Goal: Information Seeking & Learning: Learn about a topic

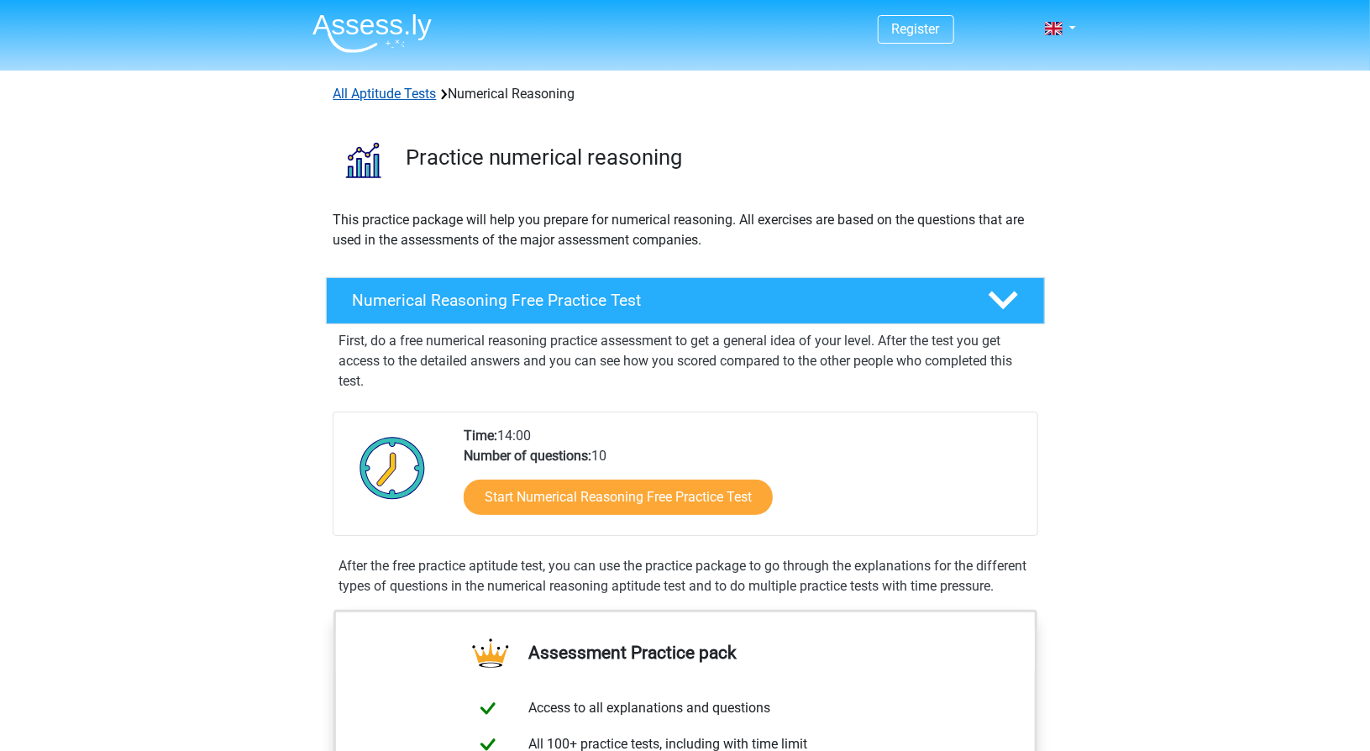
click at [408, 90] on link "All Aptitude Tests" at bounding box center [384, 94] width 103 height 16
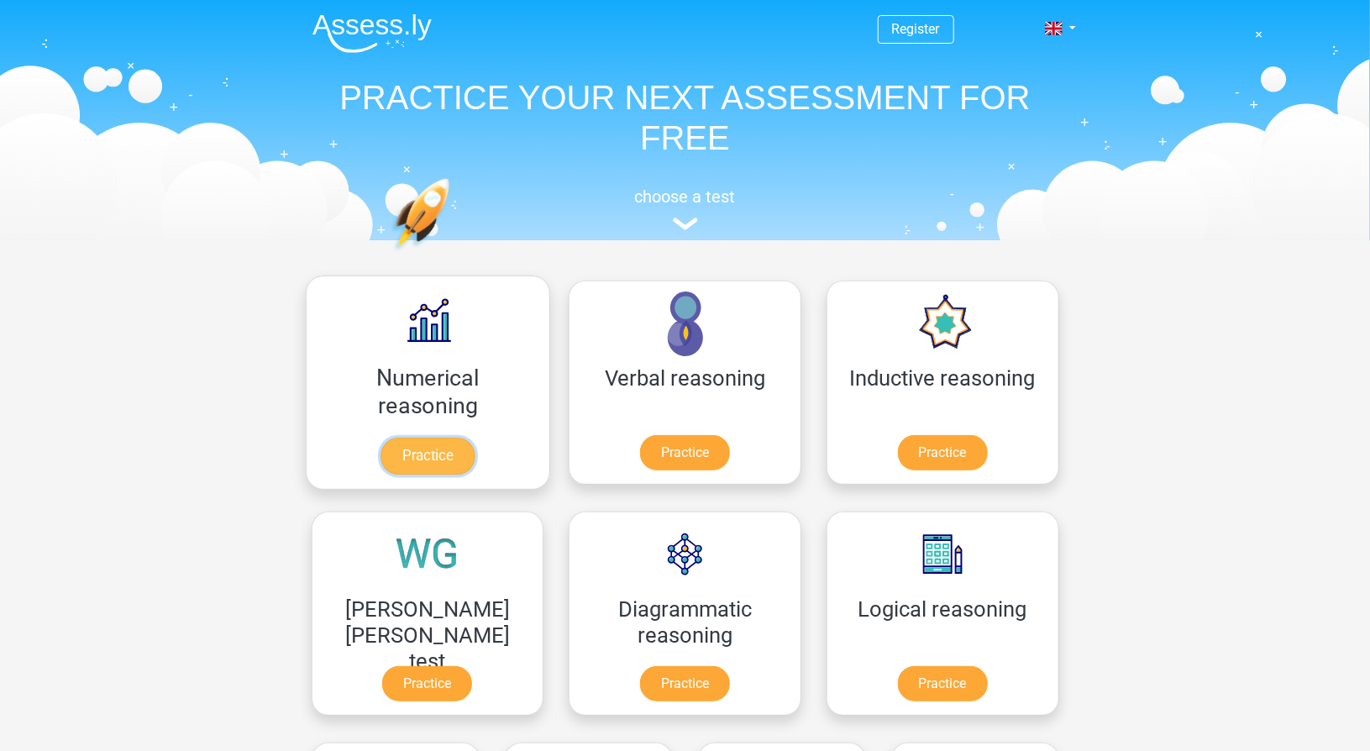
click at [397, 454] on link "Practice" at bounding box center [427, 455] width 94 height 37
click at [411, 456] on link "Practice" at bounding box center [427, 455] width 94 height 37
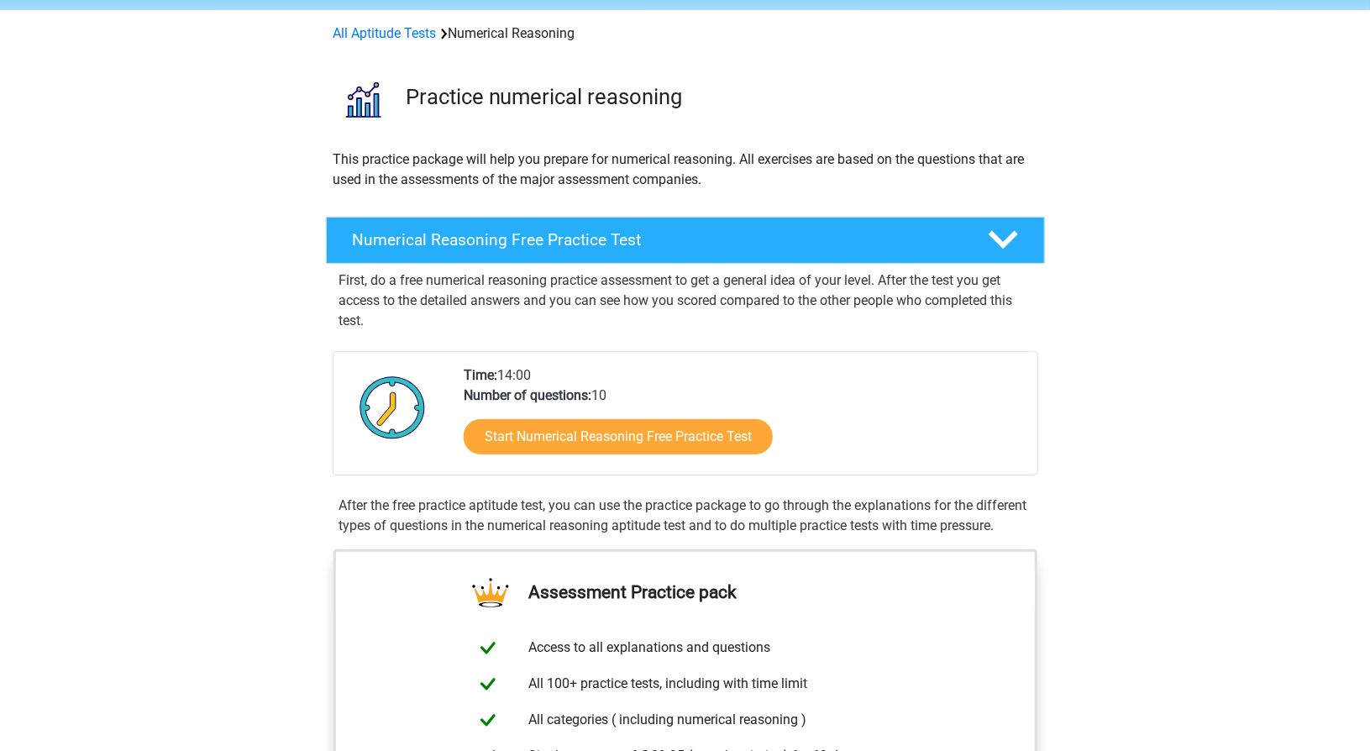
scroll to position [84, 0]
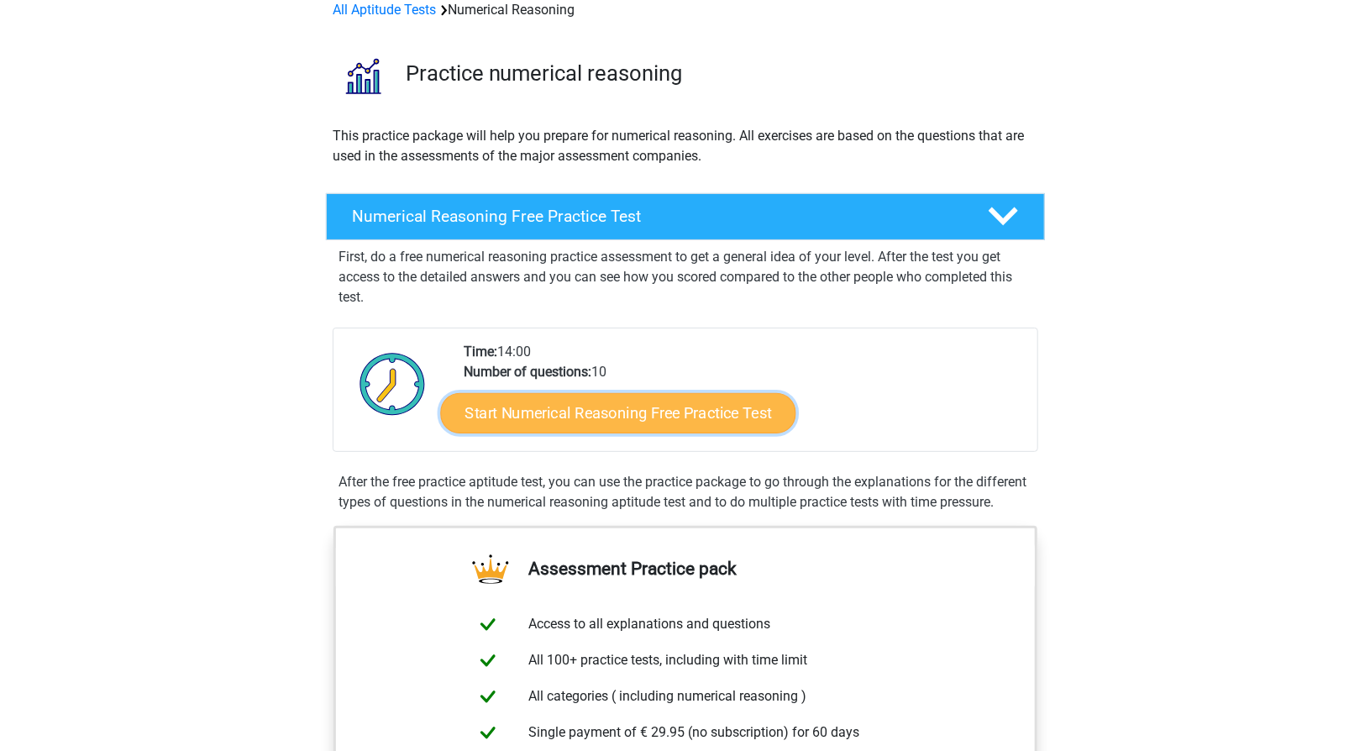
click at [574, 422] on link "Start Numerical Reasoning Free Practice Test" at bounding box center [617, 412] width 355 height 40
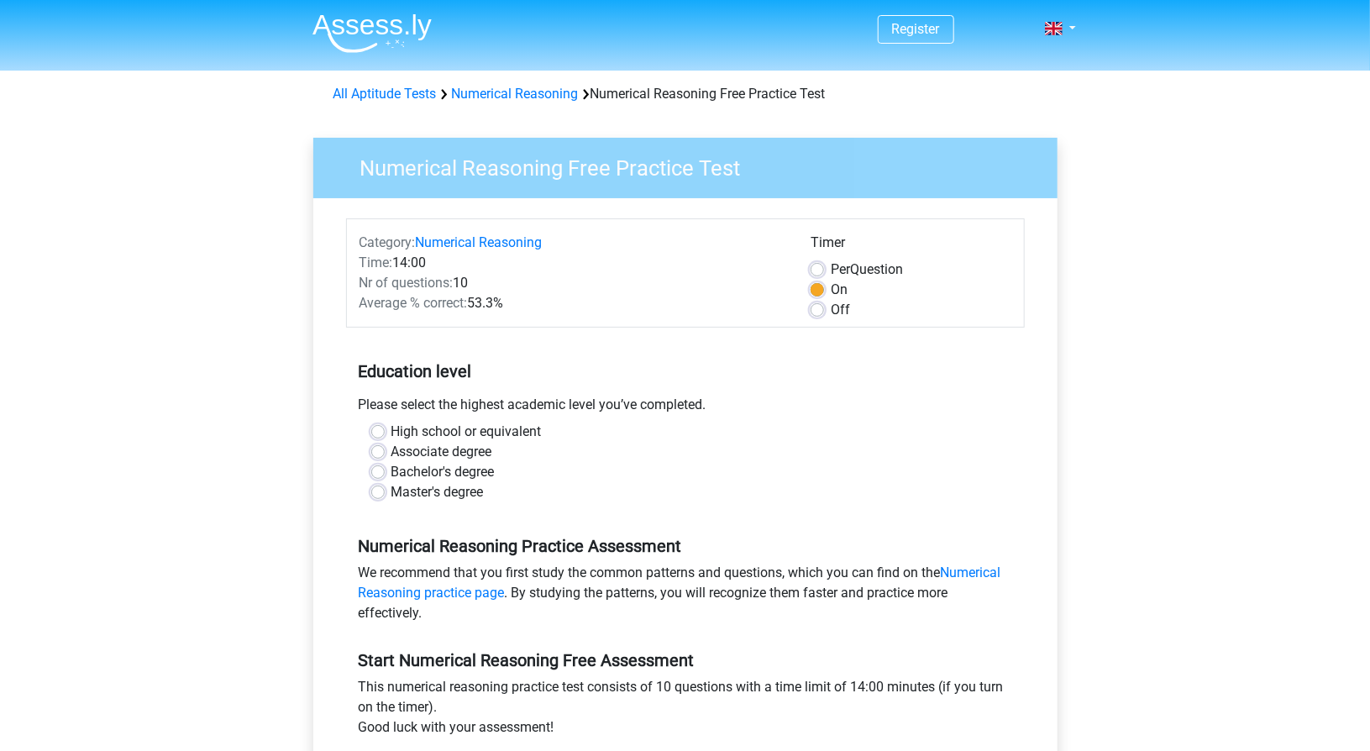
scroll to position [84, 0]
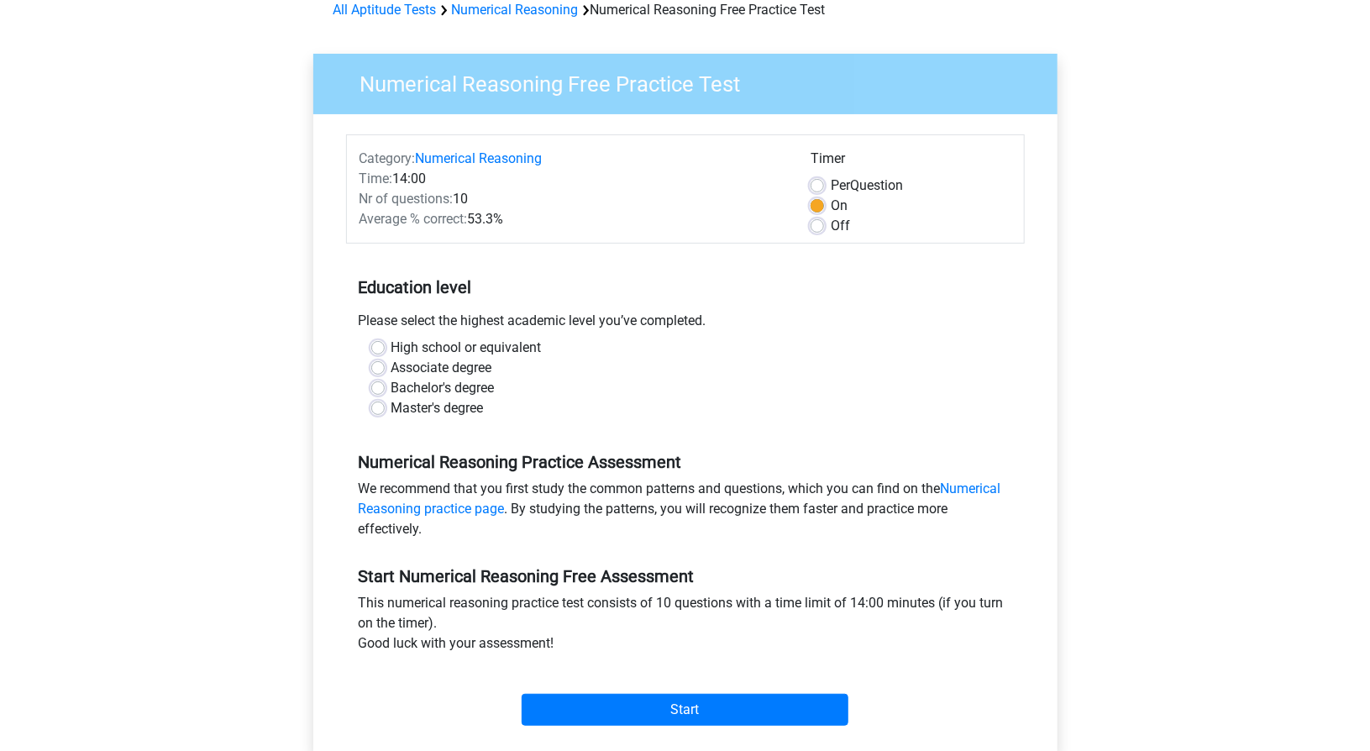
click at [398, 390] on label "Bachelor's degree" at bounding box center [442, 388] width 103 height 20
click at [385, 390] on input "Bachelor's degree" at bounding box center [377, 386] width 13 height 17
radio input "true"
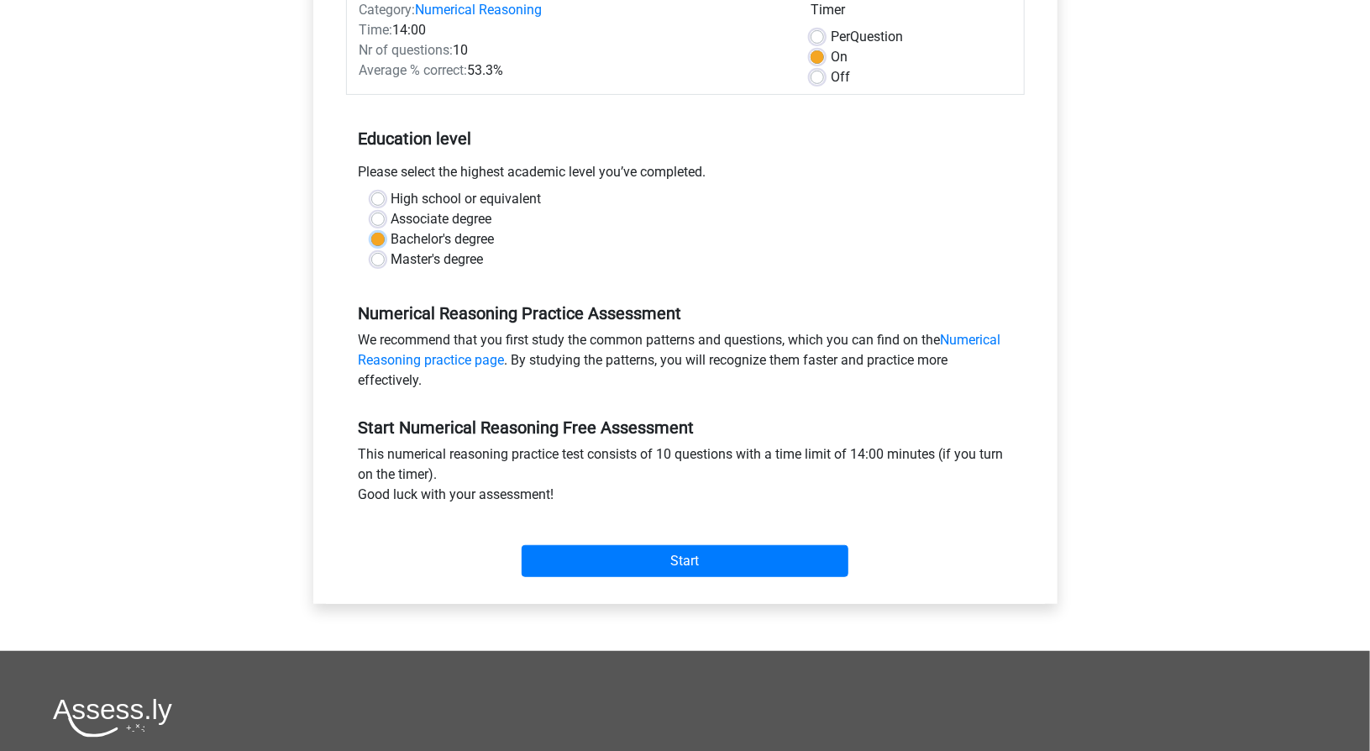
scroll to position [252, 0]
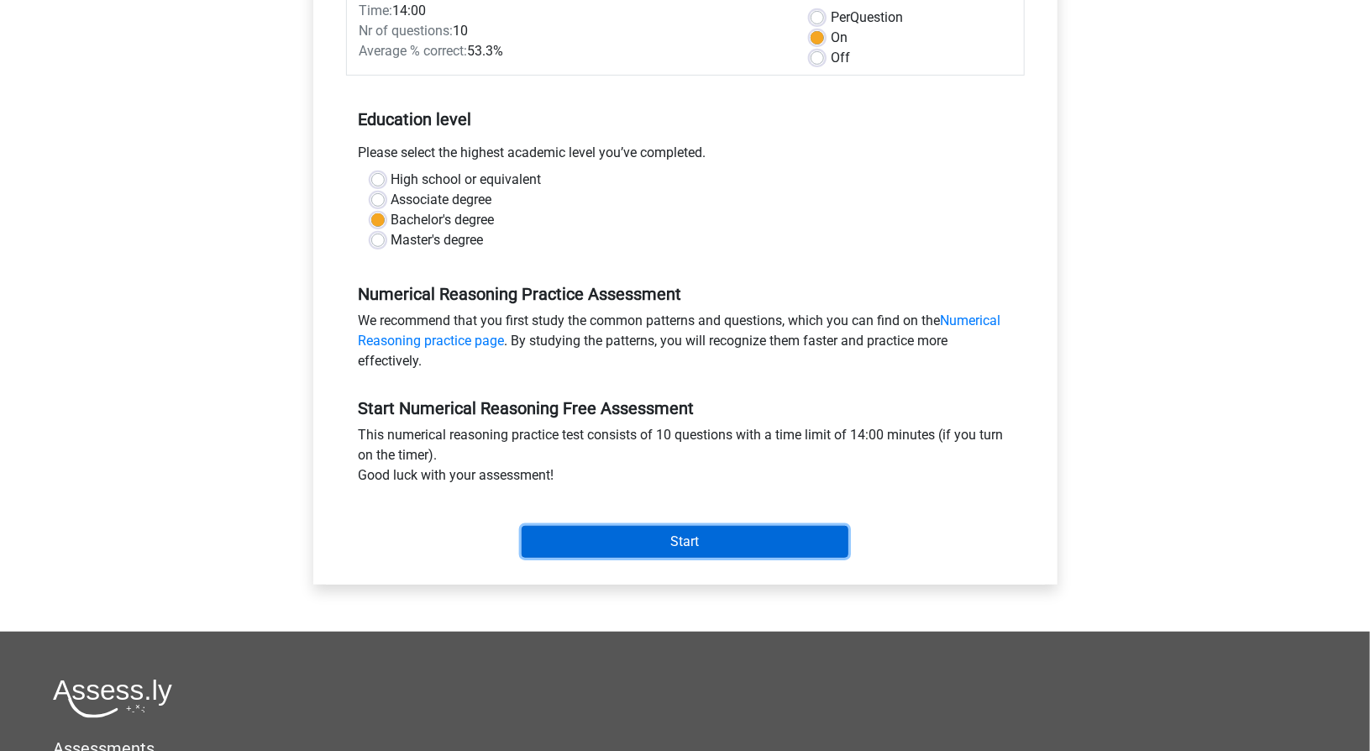
click at [653, 553] on input "Start" at bounding box center [684, 542] width 327 height 32
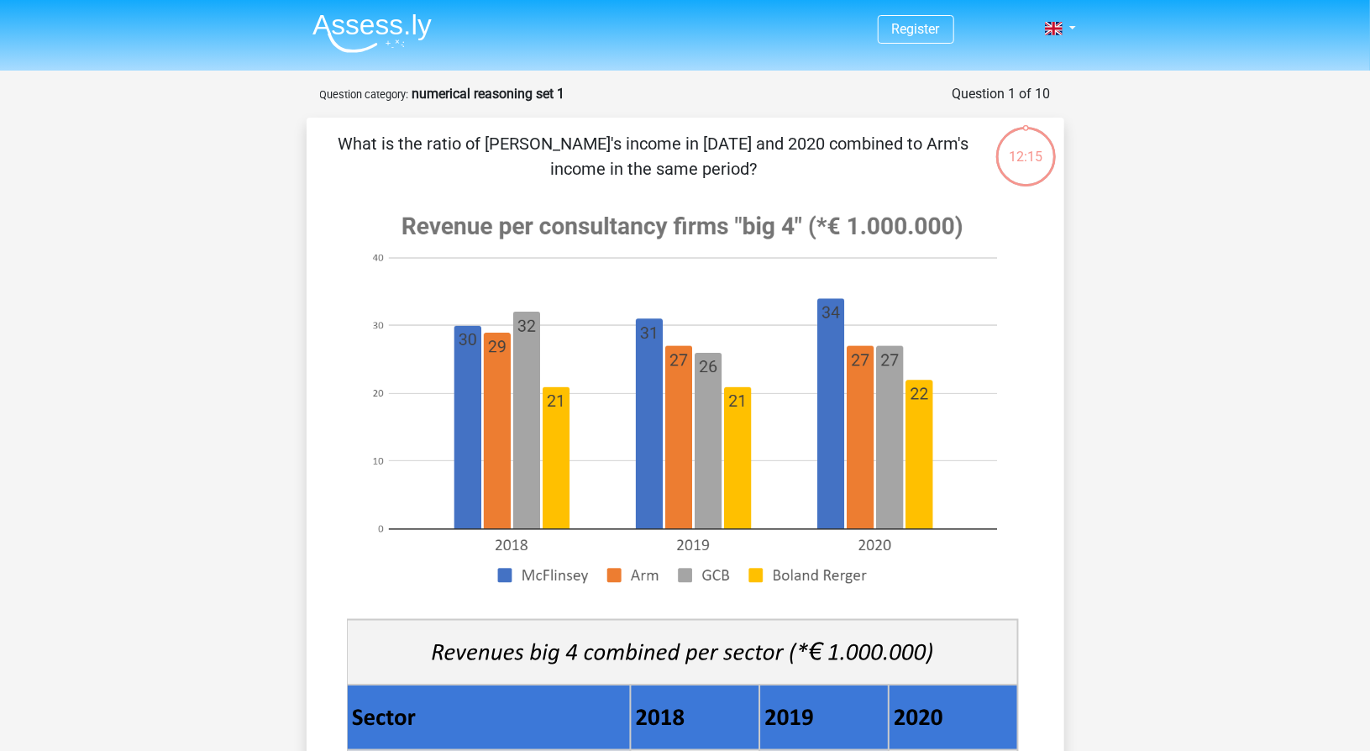
drag, startPoint x: 705, startPoint y: 159, endPoint x: 816, endPoint y: 178, distance: 113.3
click at [816, 178] on p "What is the ratio of McFlinsey's income in 2018 and 2020 combined to Arm's inco…" at bounding box center [653, 156] width 641 height 50
click at [799, 175] on p "What is the ratio of McFlinsey's income in 2018 and 2020 combined to Arm's inco…" at bounding box center [653, 156] width 641 height 50
drag, startPoint x: 703, startPoint y: 140, endPoint x: 743, endPoint y: 140, distance: 40.3
click at [743, 140] on p "What is the ratio of McFlinsey's income in 2018 and 2020 combined to Arm's inco…" at bounding box center [653, 156] width 641 height 50
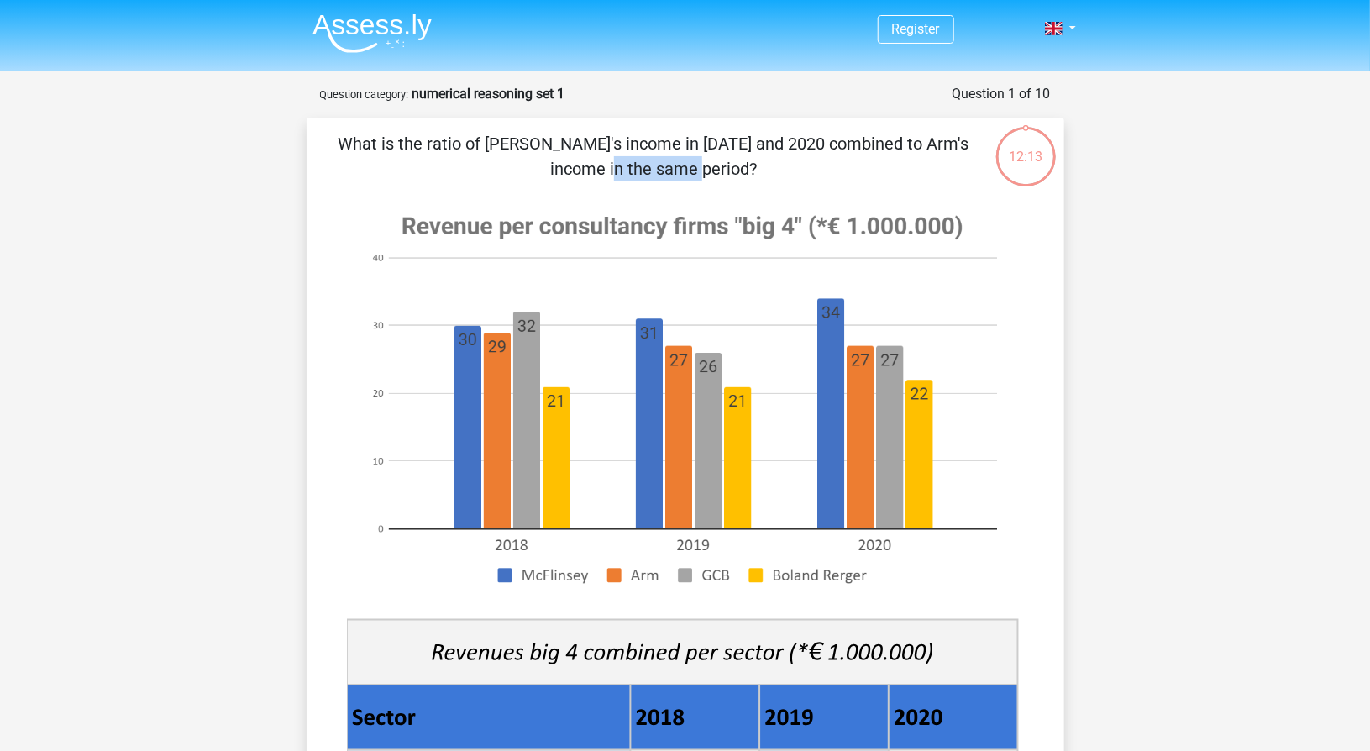
click at [743, 140] on p "What is the ratio of McFlinsey's income in 2018 and 2020 combined to Arm's inco…" at bounding box center [653, 156] width 641 height 50
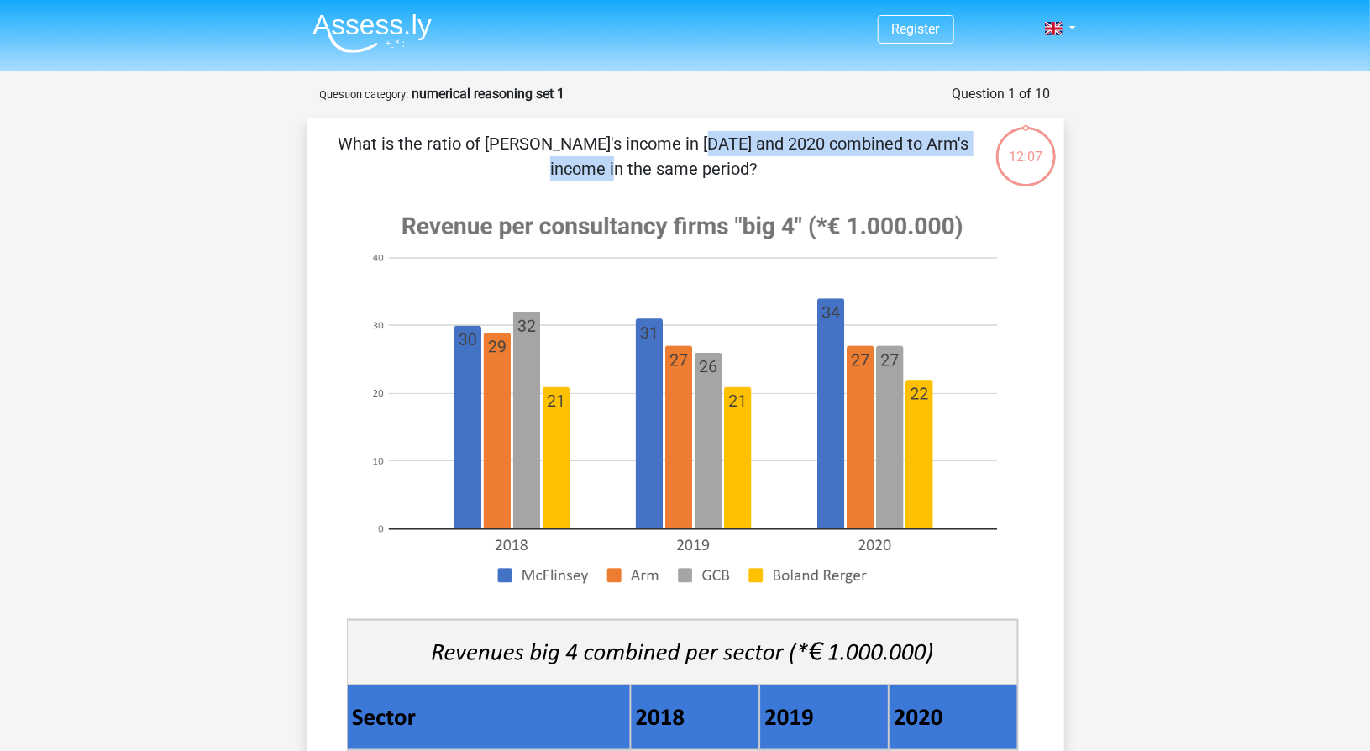
drag, startPoint x: 370, startPoint y: 142, endPoint x: 651, endPoint y: 143, distance: 280.5
click at [651, 143] on p "What is the ratio of McFlinsey's income in 2018 and 2020 combined to Arm's inco…" at bounding box center [653, 156] width 641 height 50
drag, startPoint x: 665, startPoint y: 140, endPoint x: 629, endPoint y: 143, distance: 36.2
click at [665, 140] on p "What is the ratio of McFlinsey's income in 2018 and 2020 combined to Arm's inco…" at bounding box center [653, 156] width 641 height 50
drag, startPoint x: 629, startPoint y: 143, endPoint x: 667, endPoint y: 144, distance: 37.8
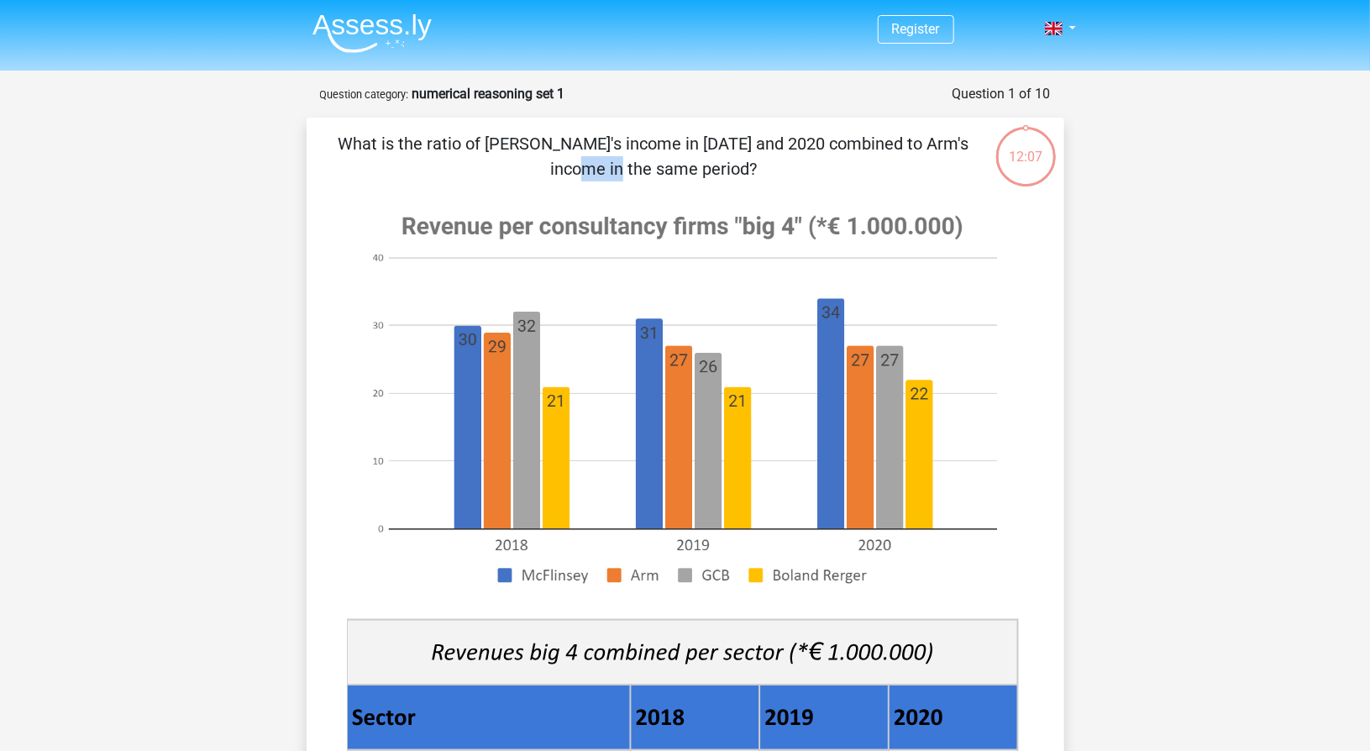
click at [665, 144] on p "What is the ratio of McFlinsey's income in 2018 and 2020 combined to Arm's inco…" at bounding box center [653, 156] width 641 height 50
click at [669, 144] on p "What is the ratio of McFlinsey's income in 2018 and 2020 combined to Arm's inco…" at bounding box center [653, 156] width 641 height 50
drag, startPoint x: 479, startPoint y: 369, endPoint x: 519, endPoint y: 364, distance: 39.8
click at [480, 369] on image at bounding box center [682, 399] width 671 height 409
click at [827, 369] on image at bounding box center [682, 399] width 671 height 409
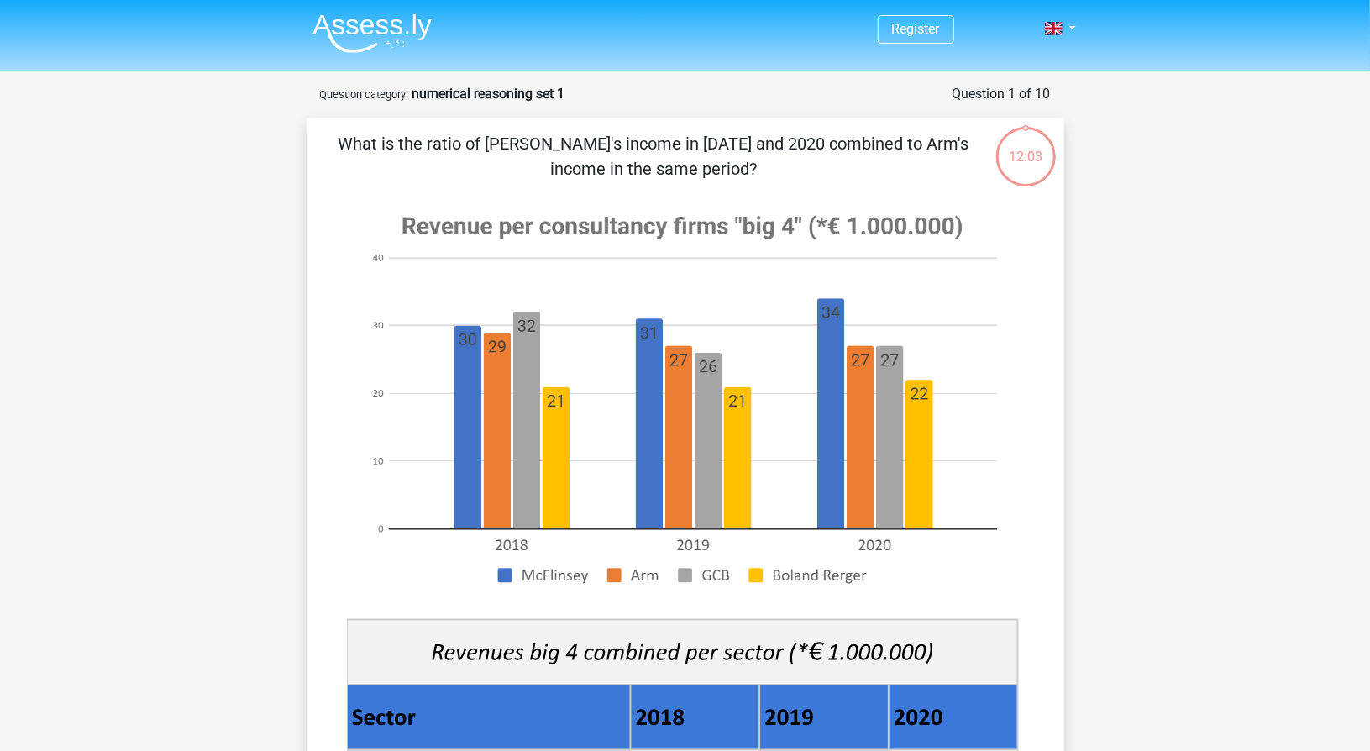
click at [830, 153] on p "What is the ratio of McFlinsey's income in 2018 and 2020 combined to Arm's inco…" at bounding box center [653, 156] width 641 height 50
drag, startPoint x: 807, startPoint y: 149, endPoint x: 867, endPoint y: 146, distance: 59.7
click at [864, 146] on p "What is the ratio of McFlinsey's income in 2018 and 2020 combined to Arm's inco…" at bounding box center [653, 156] width 641 height 50
click at [878, 144] on p "What is the ratio of McFlinsey's income in 2018 and 2020 combined to Arm's inco…" at bounding box center [653, 156] width 641 height 50
drag, startPoint x: 867, startPoint y: 143, endPoint x: 901, endPoint y: 144, distance: 33.6
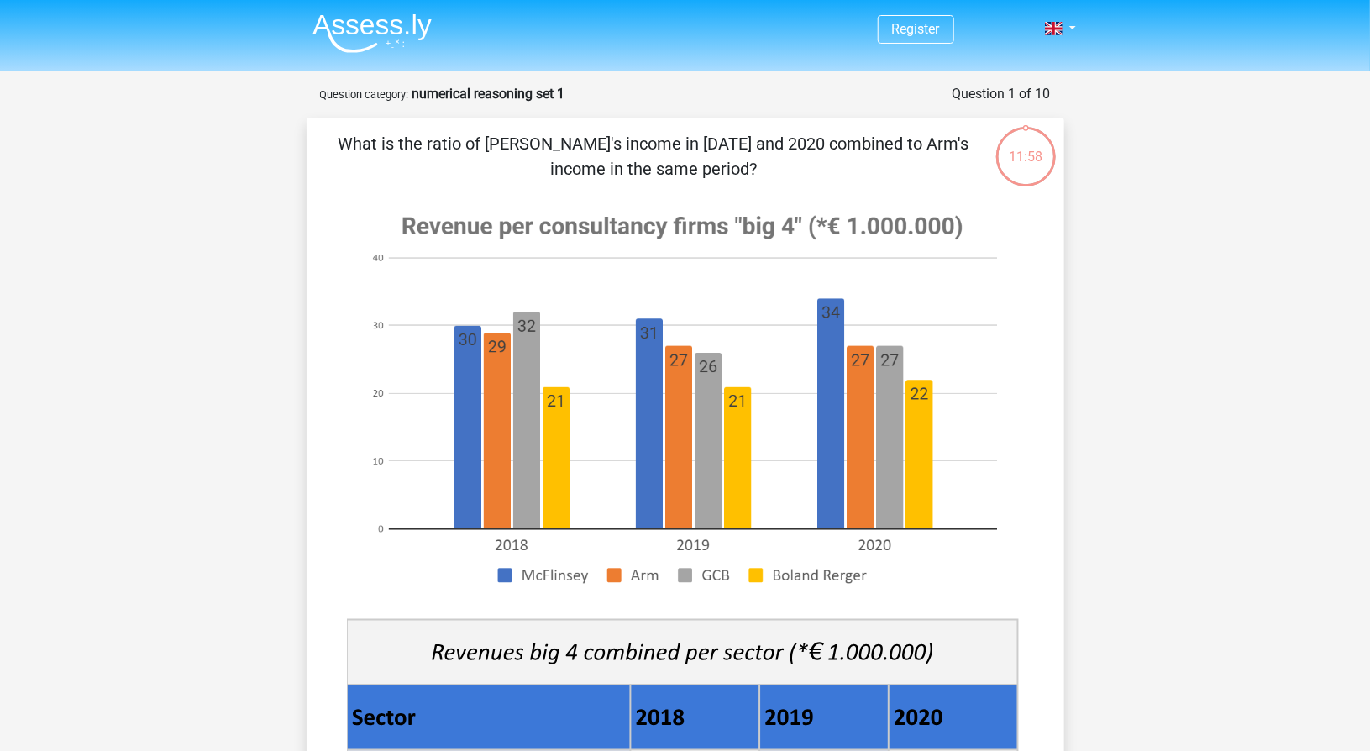
click at [901, 144] on p "What is the ratio of McFlinsey's income in 2018 and 2020 combined to Arm's inco…" at bounding box center [653, 156] width 641 height 50
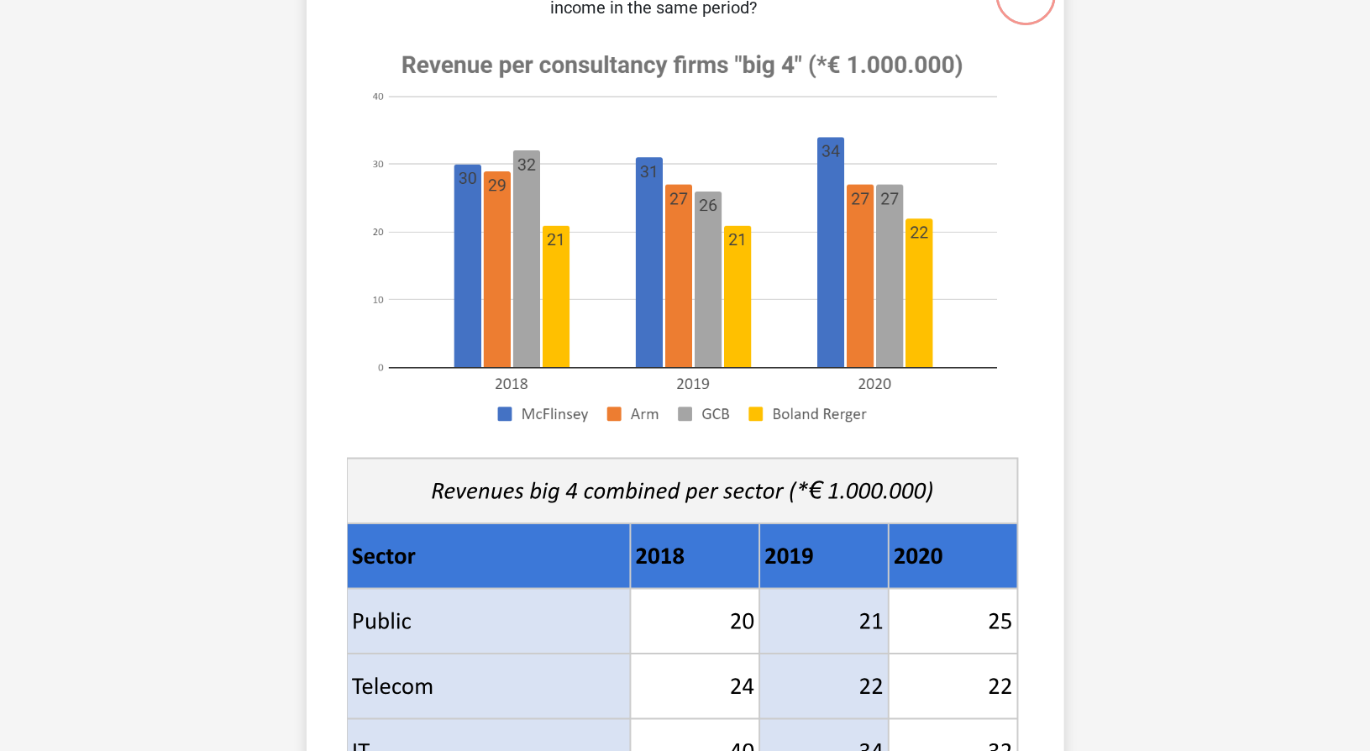
scroll to position [84, 0]
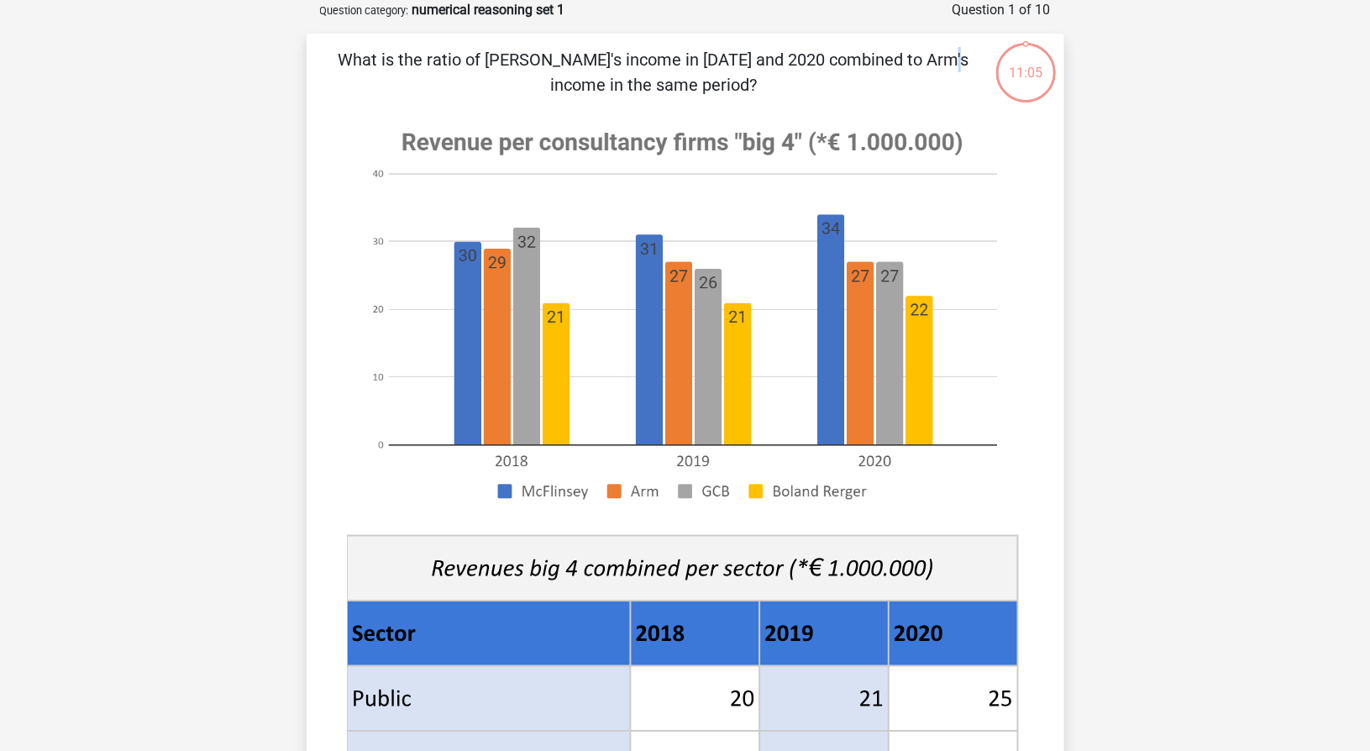
click at [568, 60] on p "What is the ratio of McFlinsey's income in 2018 and 2020 combined to Arm's inco…" at bounding box center [653, 72] width 641 height 50
drag, startPoint x: 556, startPoint y: 58, endPoint x: 693, endPoint y: 69, distance: 137.3
click at [689, 71] on p "What is the ratio of McFlinsey's income in 2018 and 2020 combined to Arm's inco…" at bounding box center [653, 72] width 641 height 50
click at [695, 69] on p "What is the ratio of McFlinsey's income in 2018 and 2020 combined to Arm's inco…" at bounding box center [653, 72] width 641 height 50
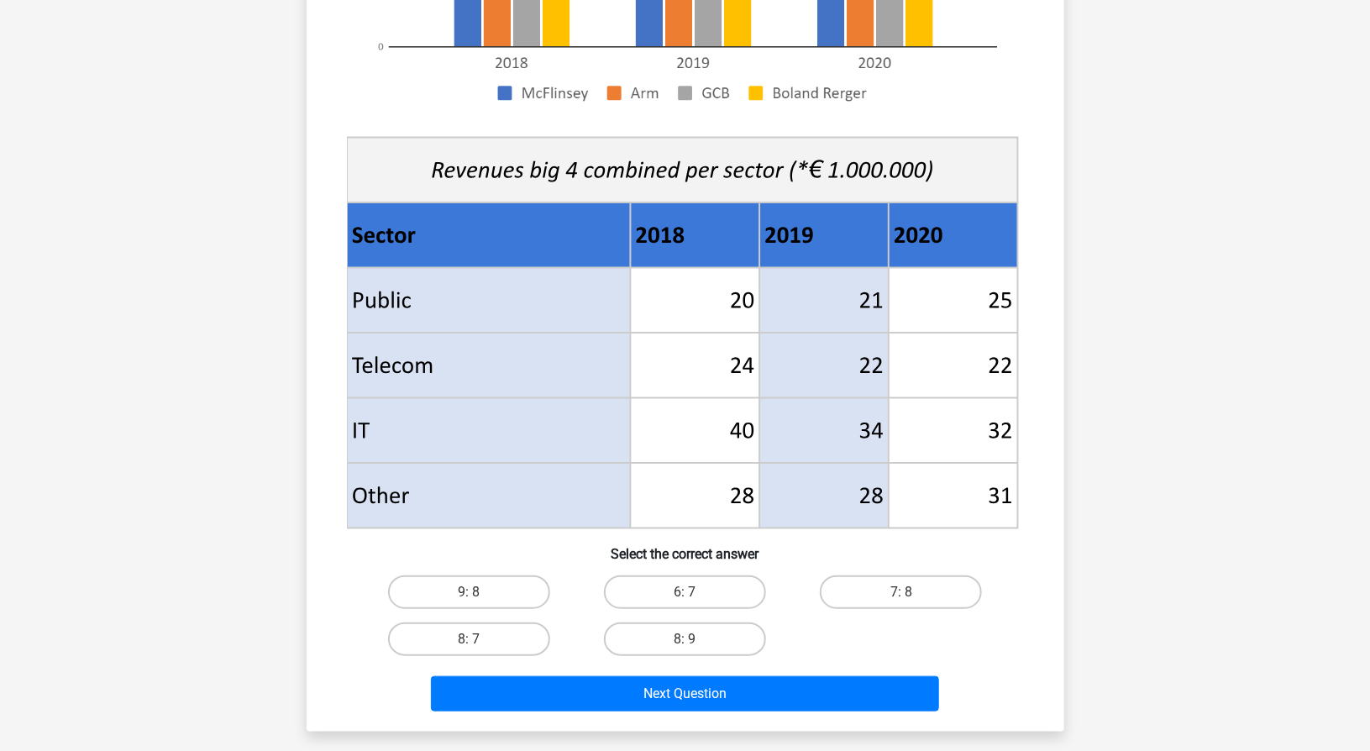
scroll to position [482, 0]
click at [500, 595] on label "9: 8" at bounding box center [469, 592] width 162 height 34
click at [479, 595] on input "9: 8" at bounding box center [474, 597] width 11 height 11
radio input "true"
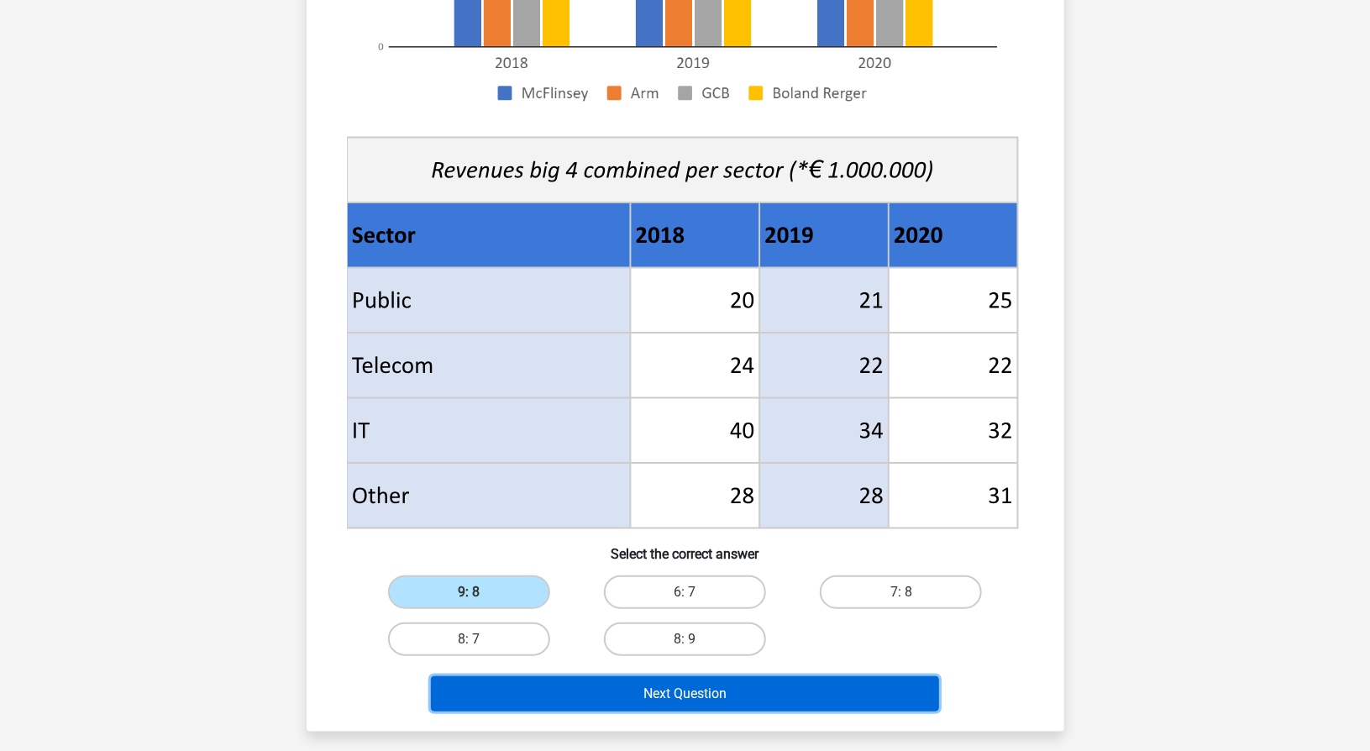
click at [550, 693] on button "Next Question" at bounding box center [685, 693] width 508 height 35
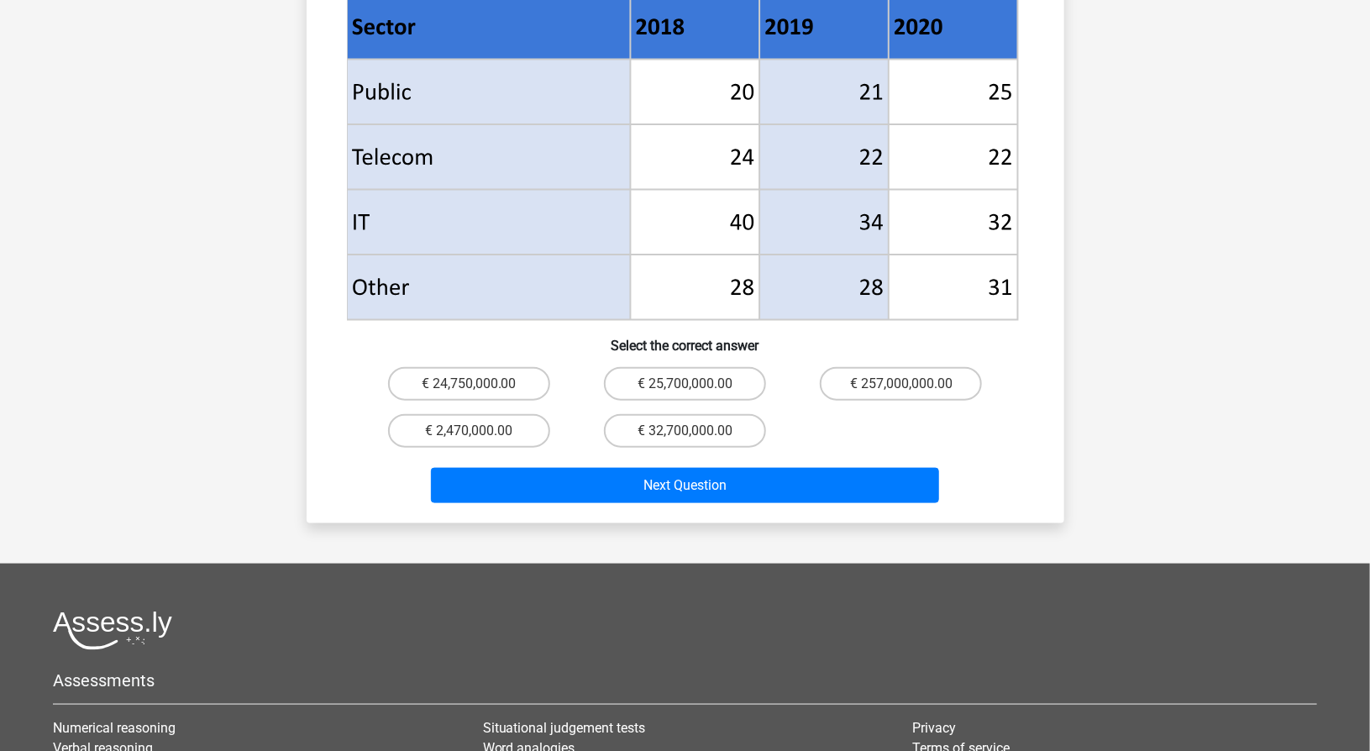
scroll to position [745, 0]
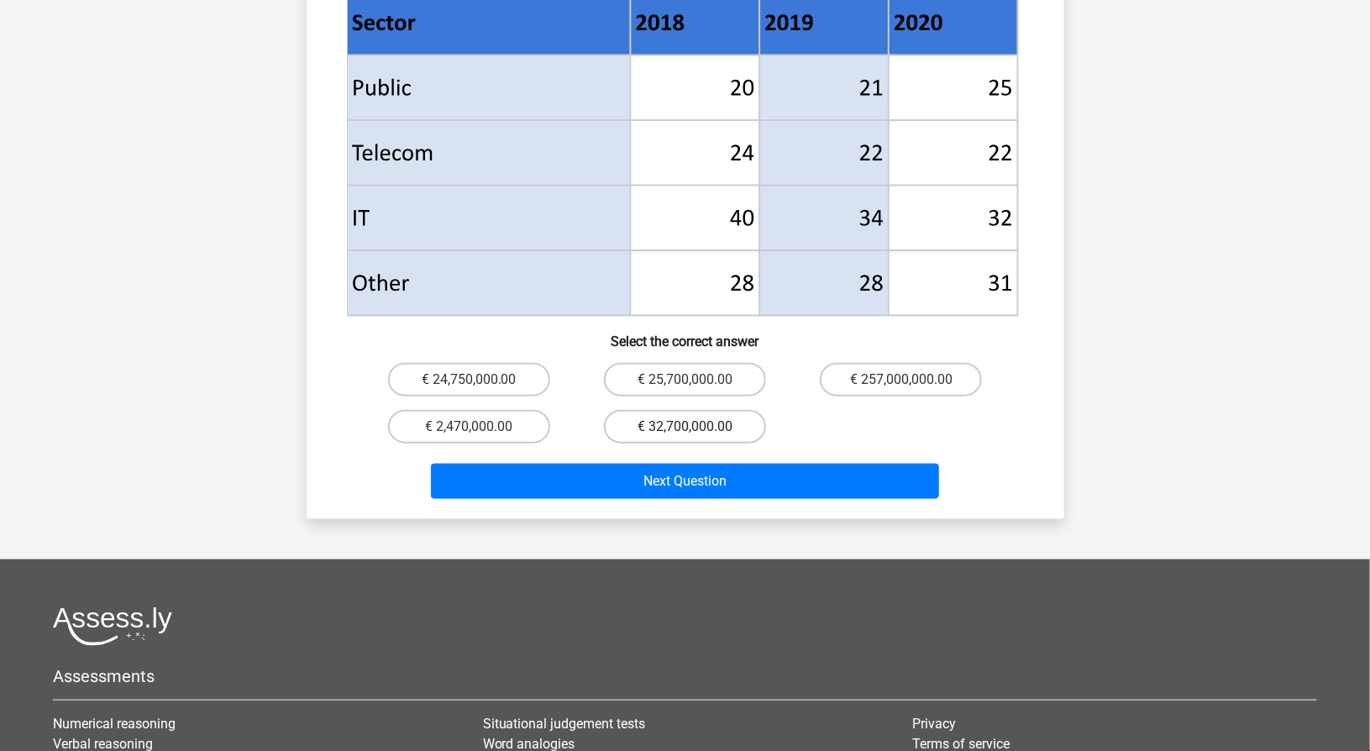
click at [709, 410] on label "€ 32,700,000.00" at bounding box center [685, 427] width 162 height 34
click at [695, 427] on input "€ 32,700,000.00" at bounding box center [689, 432] width 11 height 11
radio input "true"
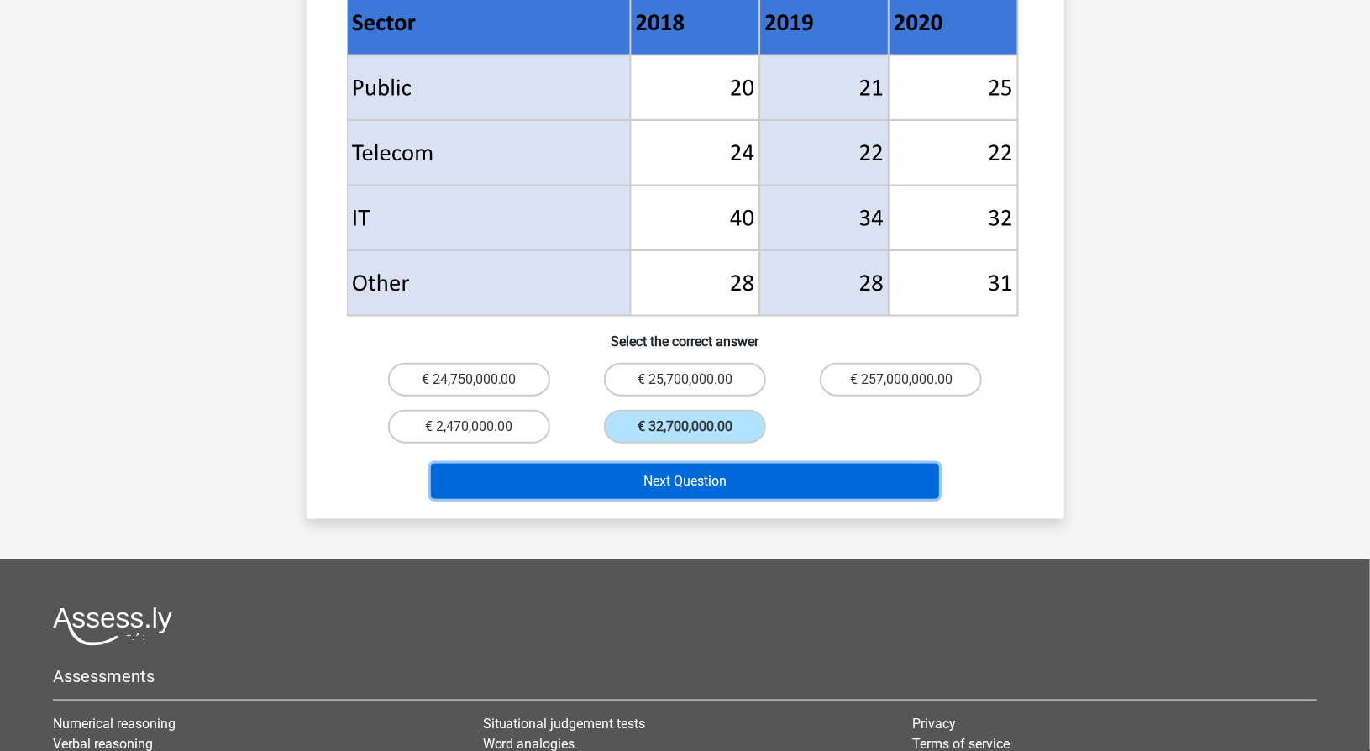
click at [694, 464] on button "Next Question" at bounding box center [685, 481] width 508 height 35
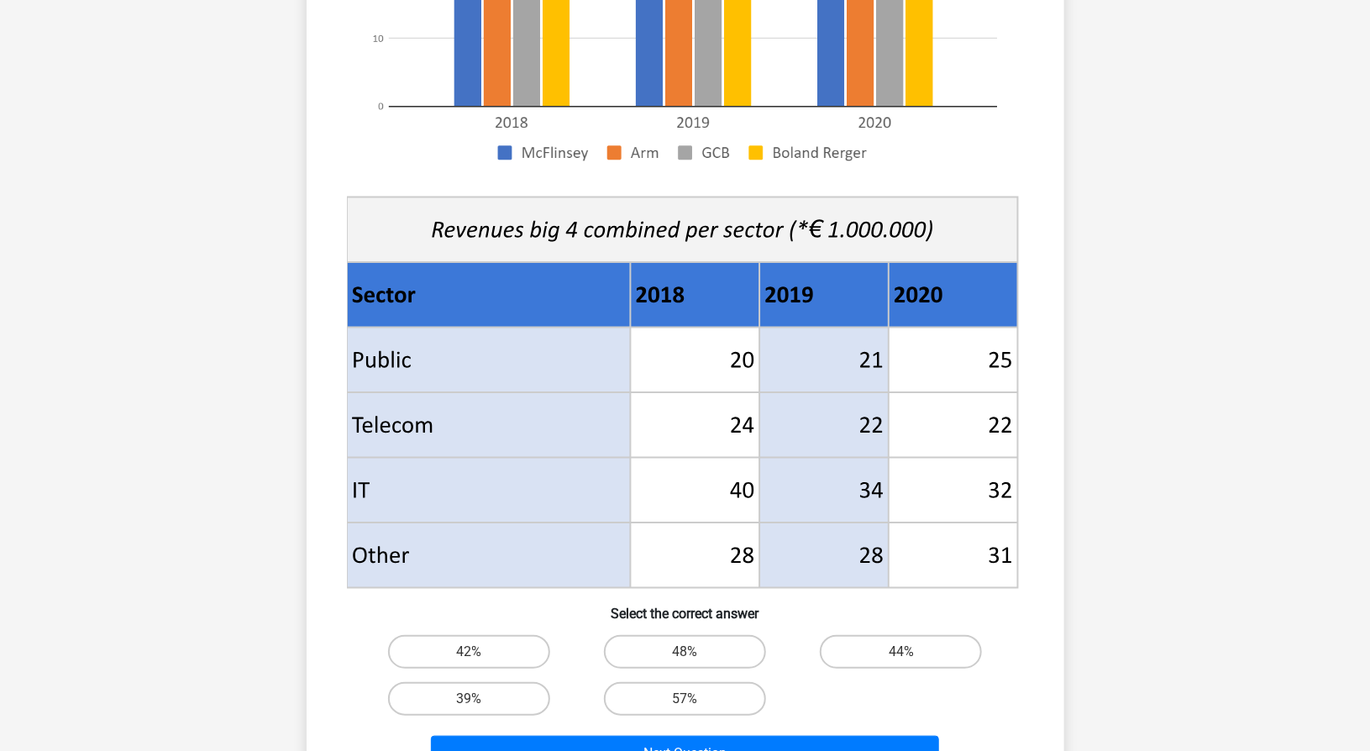
scroll to position [423, 0]
click at [676, 653] on label "48%" at bounding box center [685, 651] width 162 height 34
click at [684, 653] on input "48%" at bounding box center [689, 656] width 11 height 11
radio input "true"
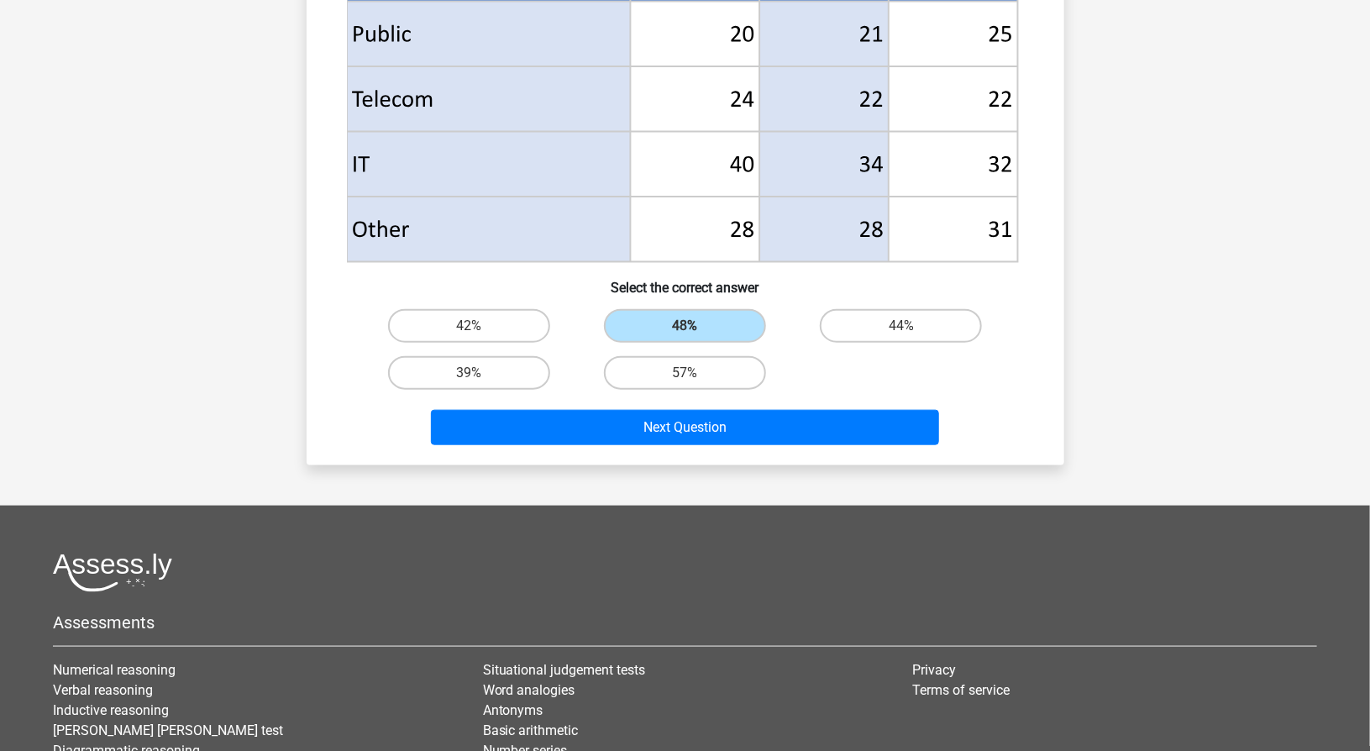
scroll to position [750, 0]
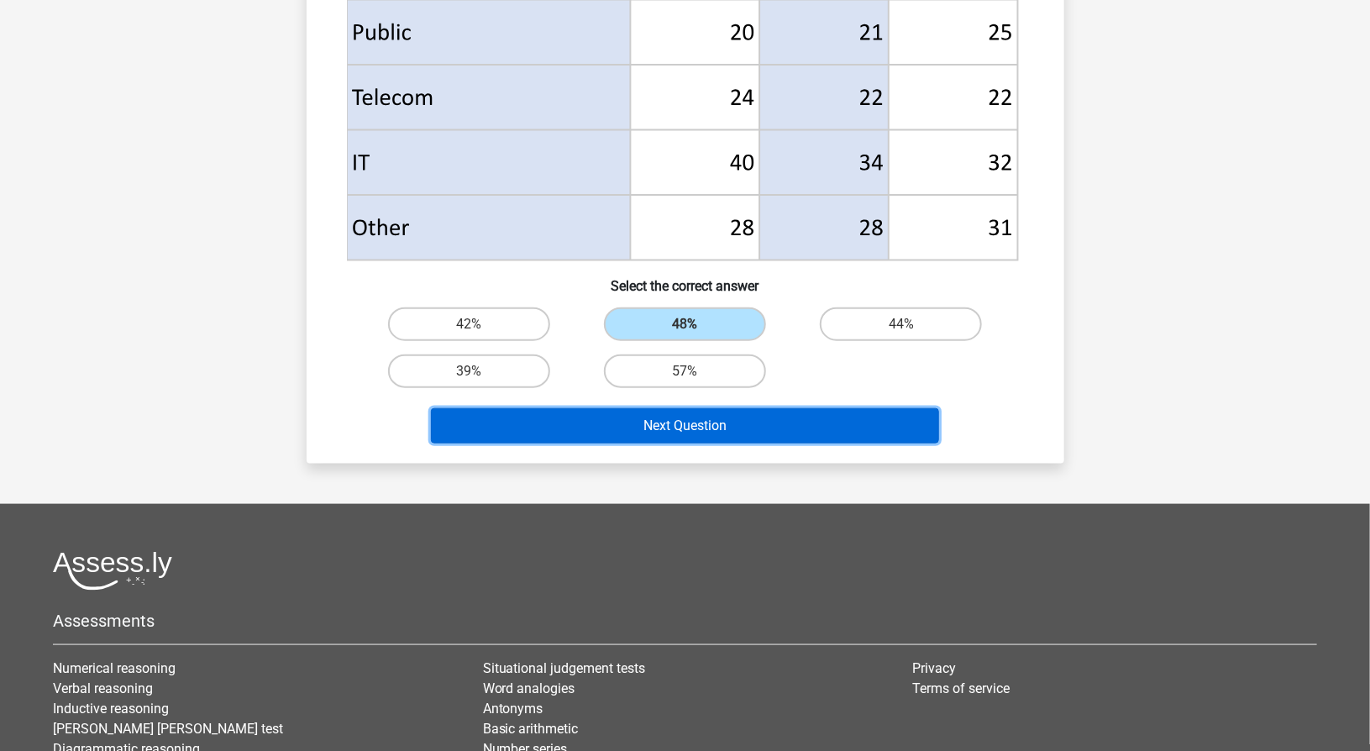
click at [726, 419] on button "Next Question" at bounding box center [685, 425] width 508 height 35
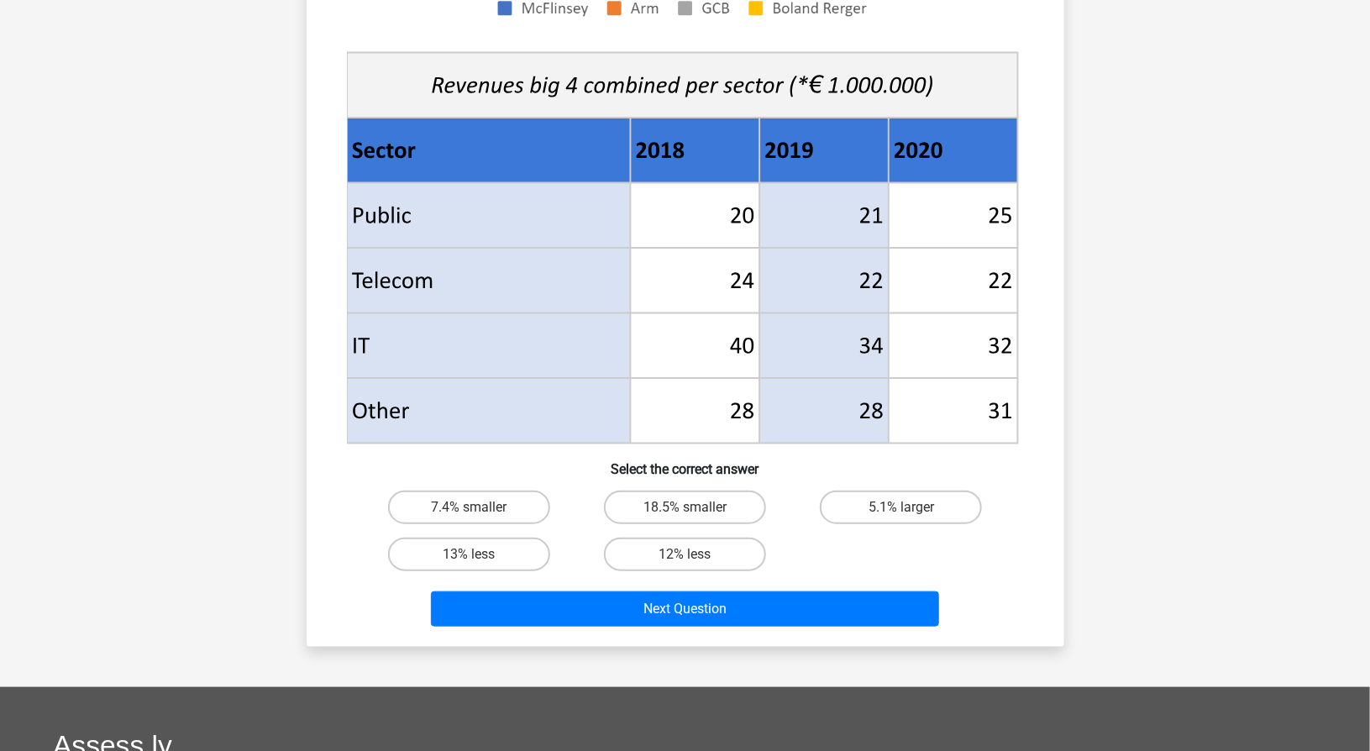
scroll to position [568, 0]
click at [701, 511] on label "18.5% smaller" at bounding box center [685, 507] width 162 height 34
click at [695, 511] on input "18.5% smaller" at bounding box center [689, 511] width 11 height 11
radio input "true"
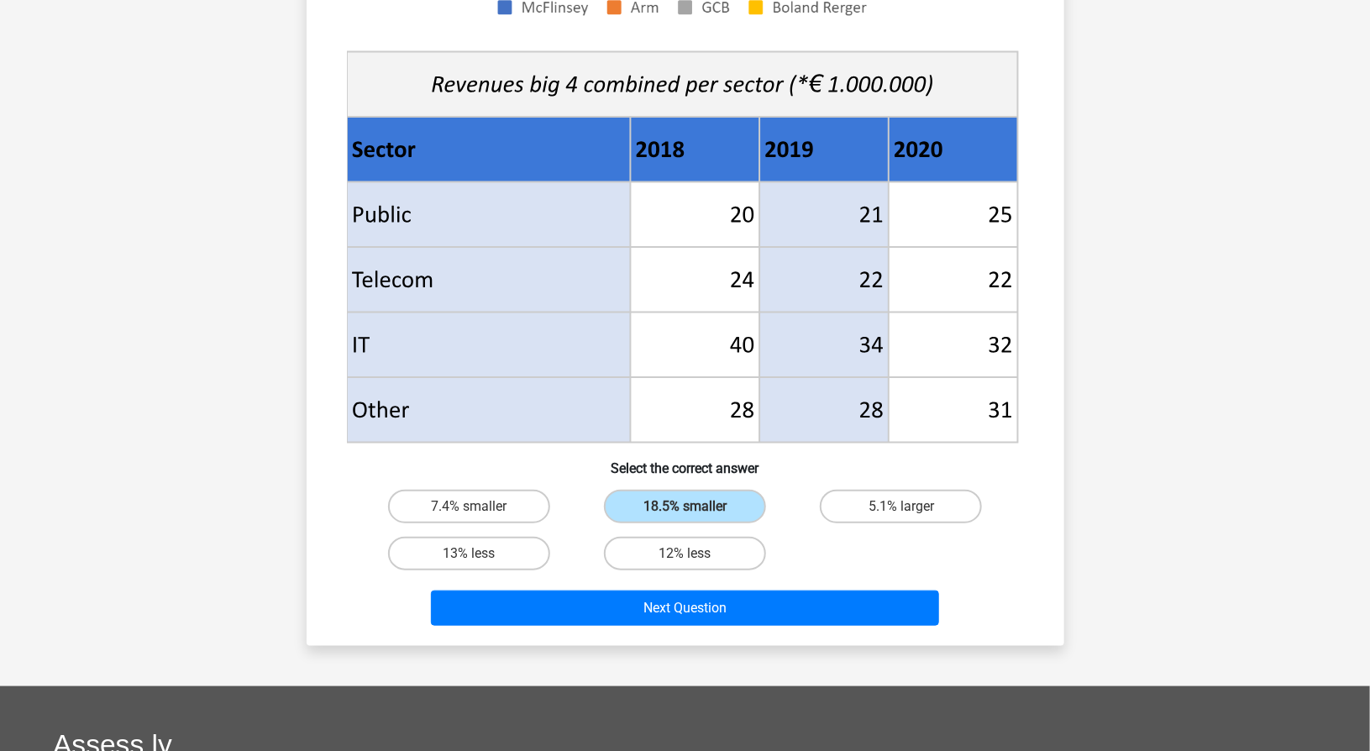
click at [695, 584] on div "Next Question" at bounding box center [685, 604] width 704 height 55
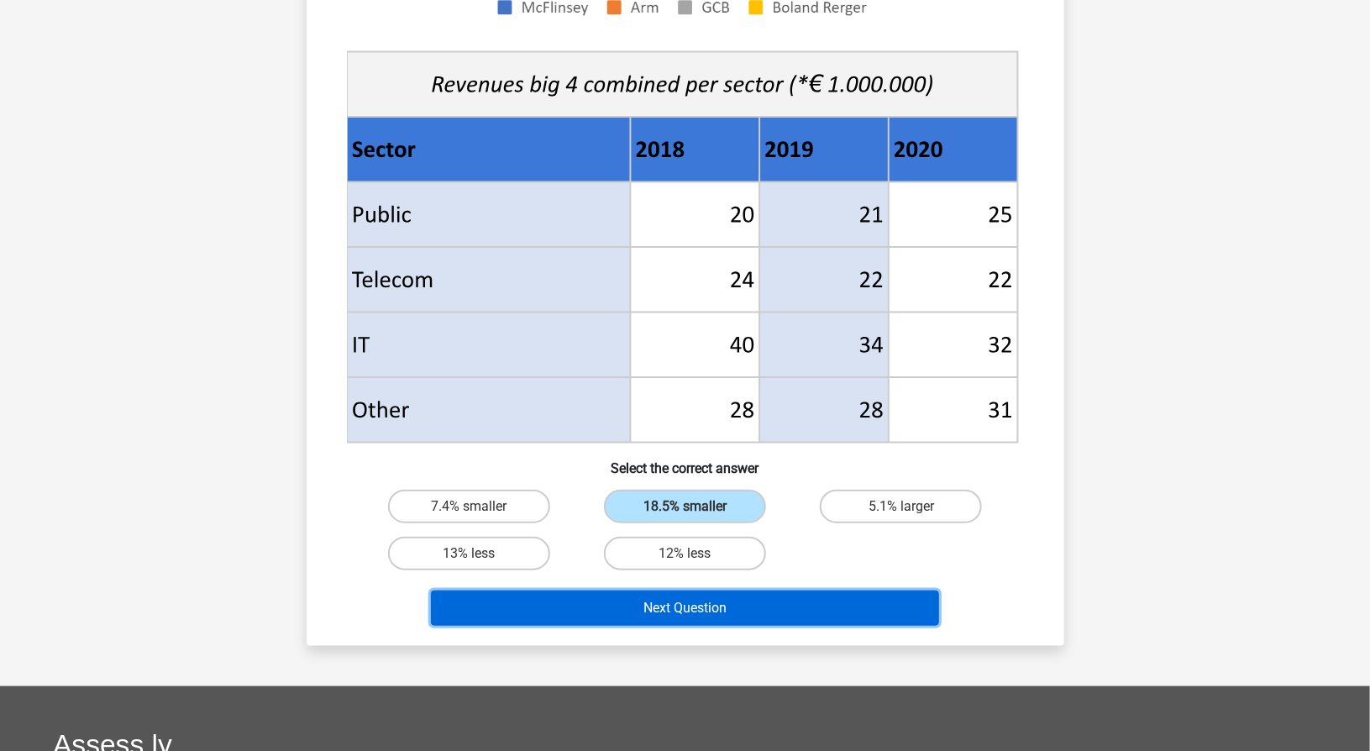
click at [689, 605] on button "Next Question" at bounding box center [685, 607] width 508 height 35
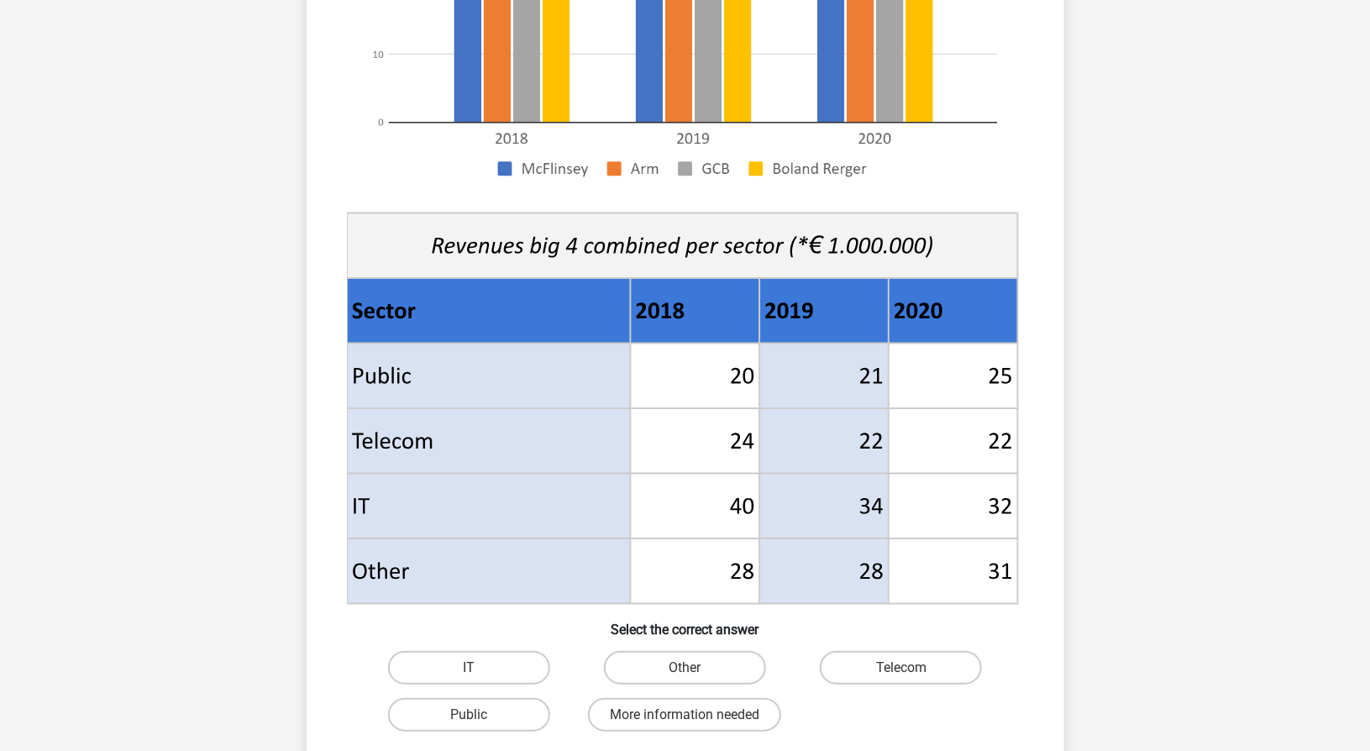
click at [690, 670] on input "Other" at bounding box center [689, 673] width 11 height 11
radio input "true"
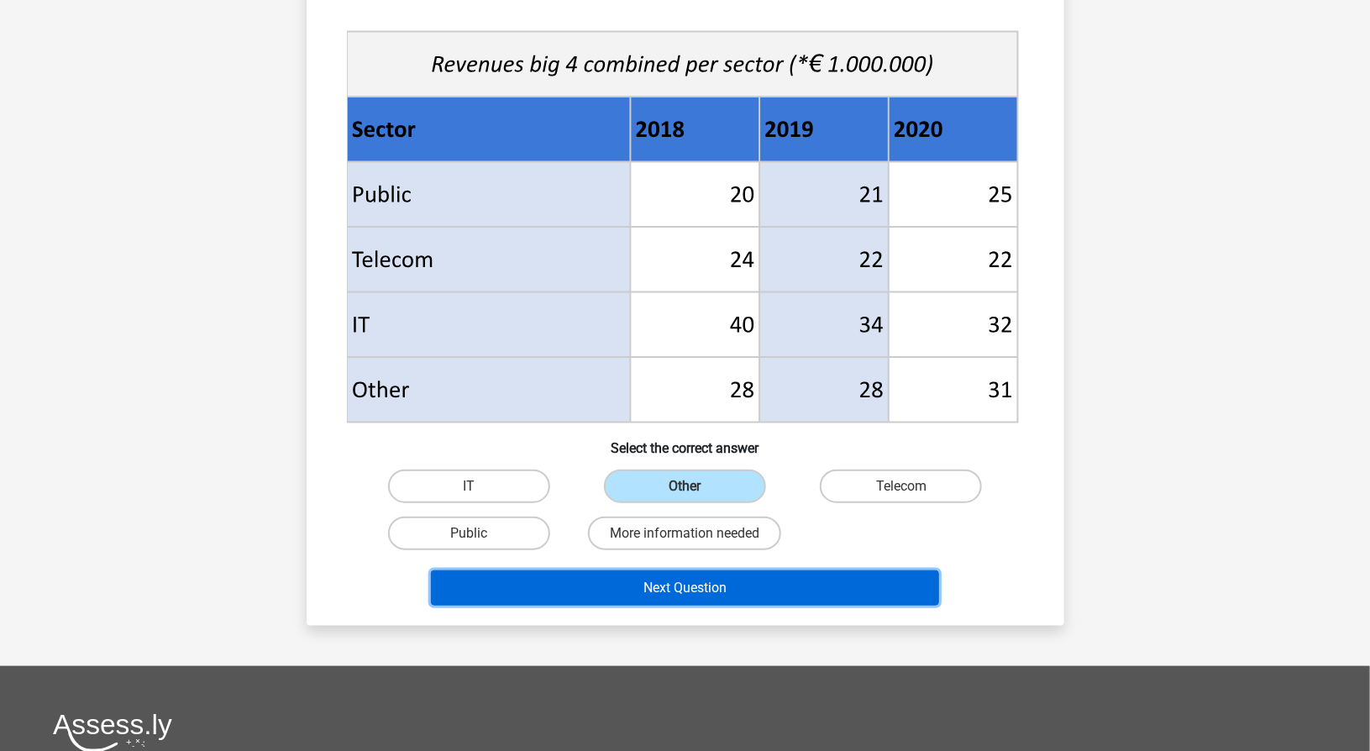
click at [702, 582] on button "Next Question" at bounding box center [685, 587] width 508 height 35
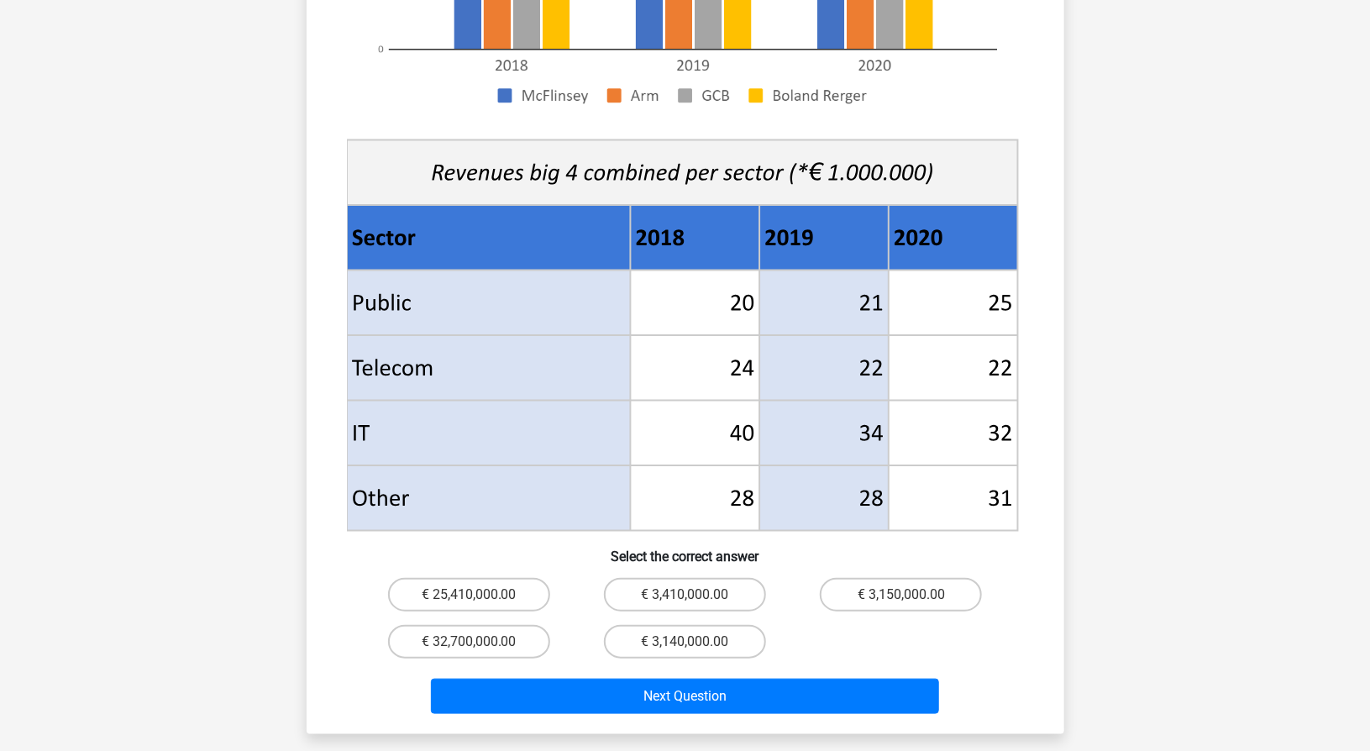
scroll to position [496, 0]
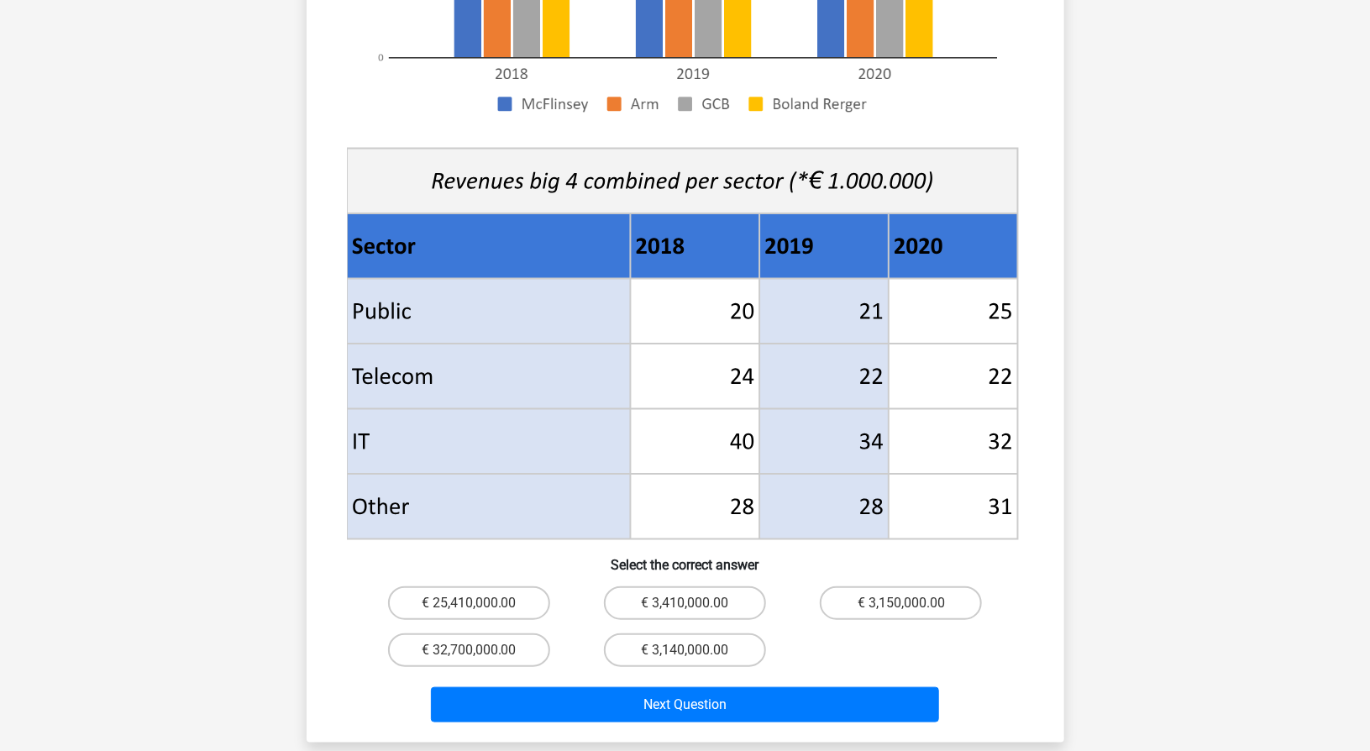
click at [693, 603] on input "€ 3,410,000.00" at bounding box center [689, 608] width 11 height 11
radio input "true"
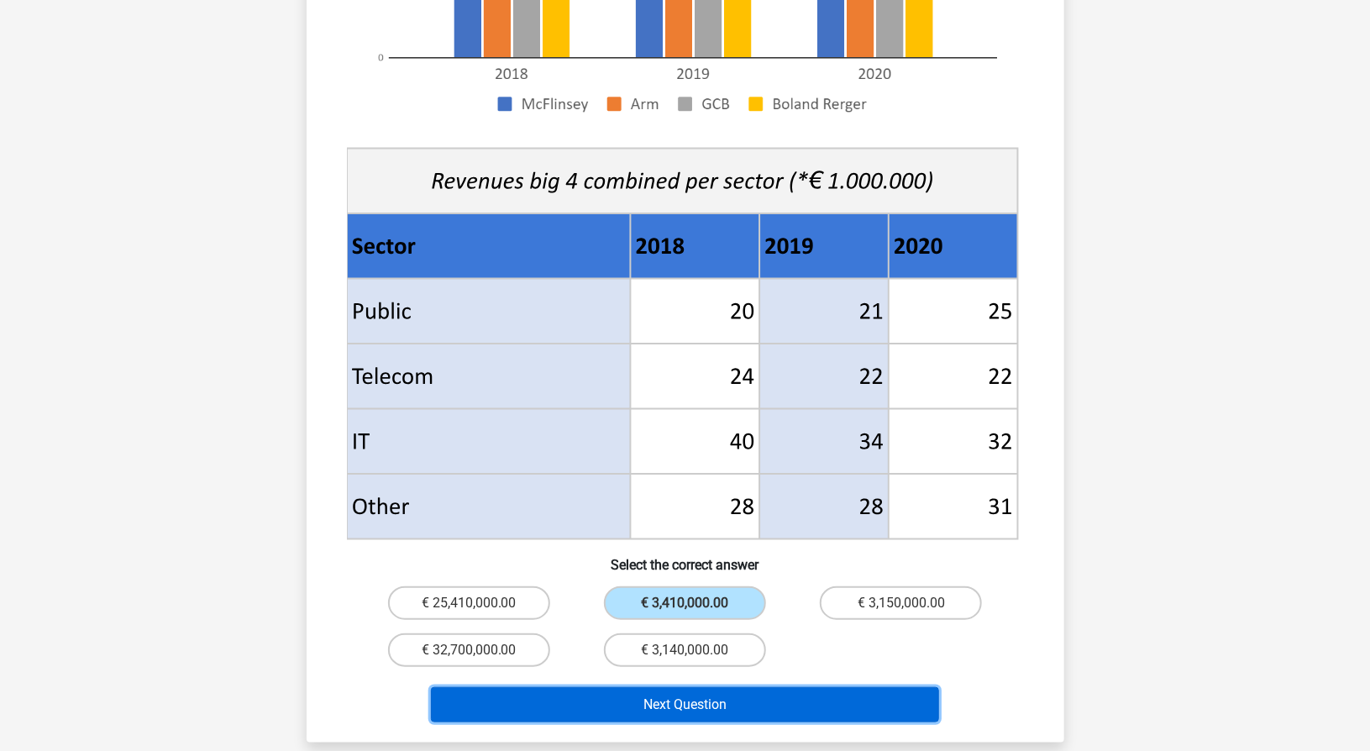
click at [685, 687] on button "Next Question" at bounding box center [685, 704] width 508 height 35
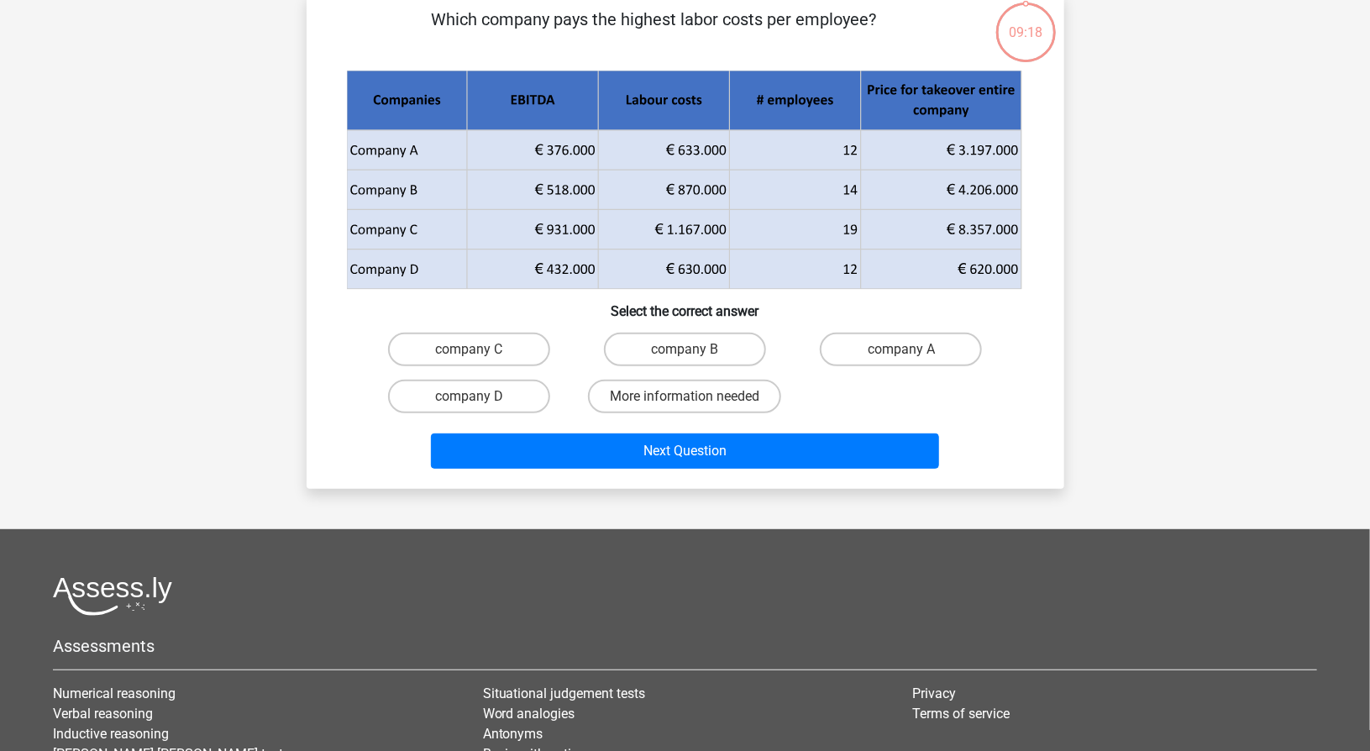
scroll to position [125, 0]
click at [696, 356] on label "company B" at bounding box center [685, 349] width 162 height 34
click at [695, 356] on input "company B" at bounding box center [689, 353] width 11 height 11
radio input "true"
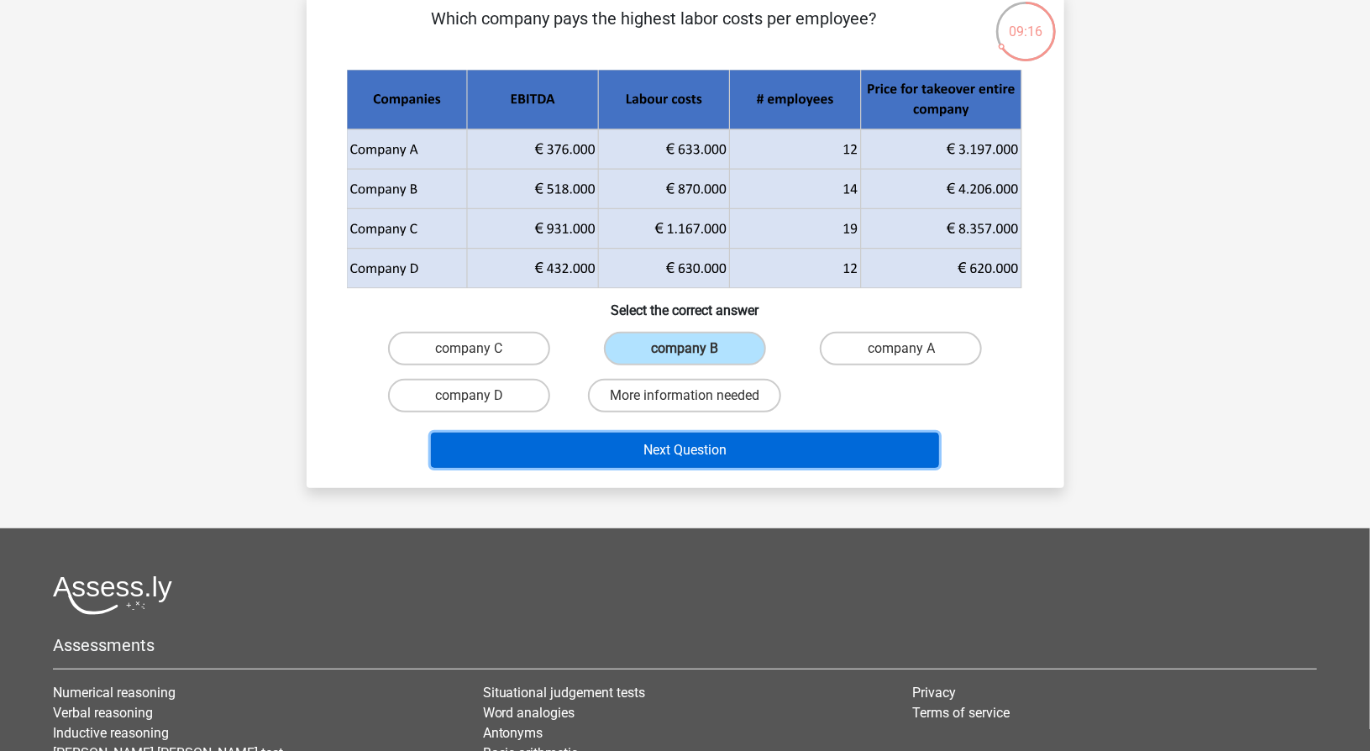
click at [684, 445] on button "Next Question" at bounding box center [685, 449] width 508 height 35
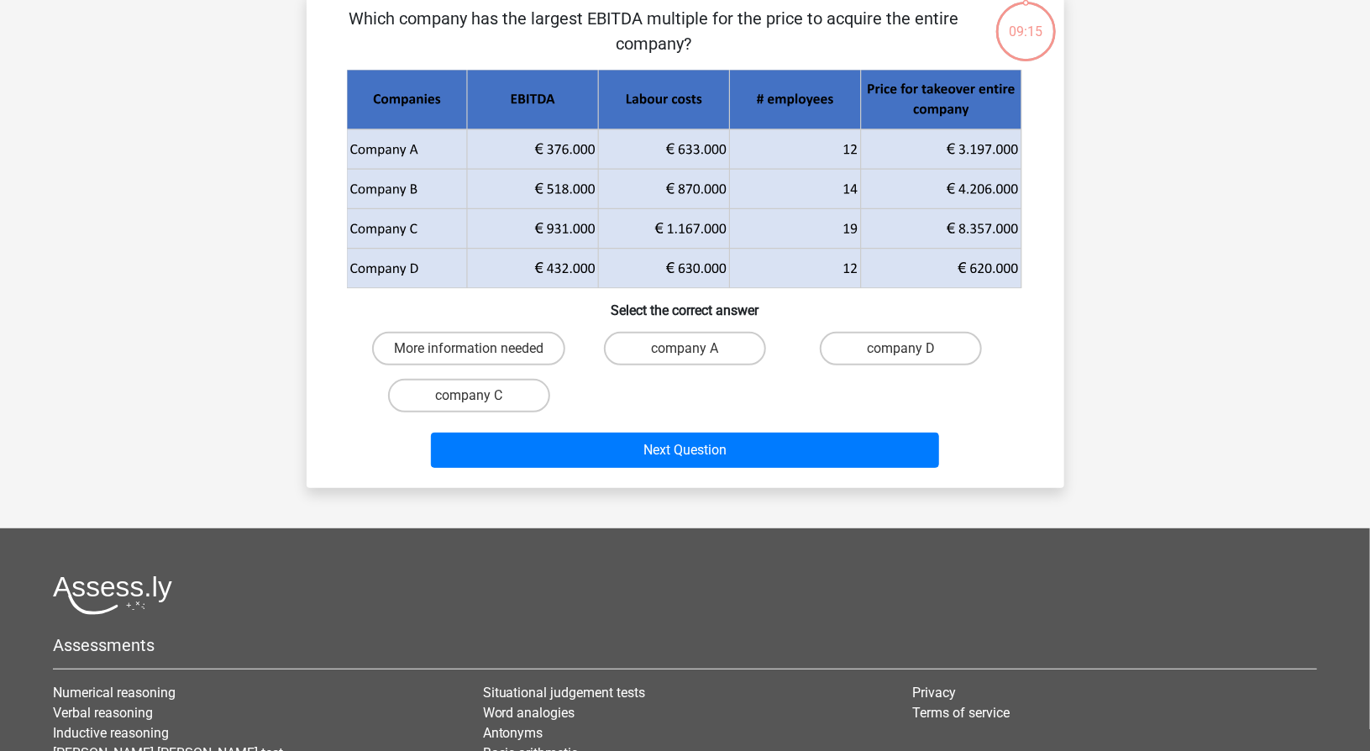
scroll to position [84, 0]
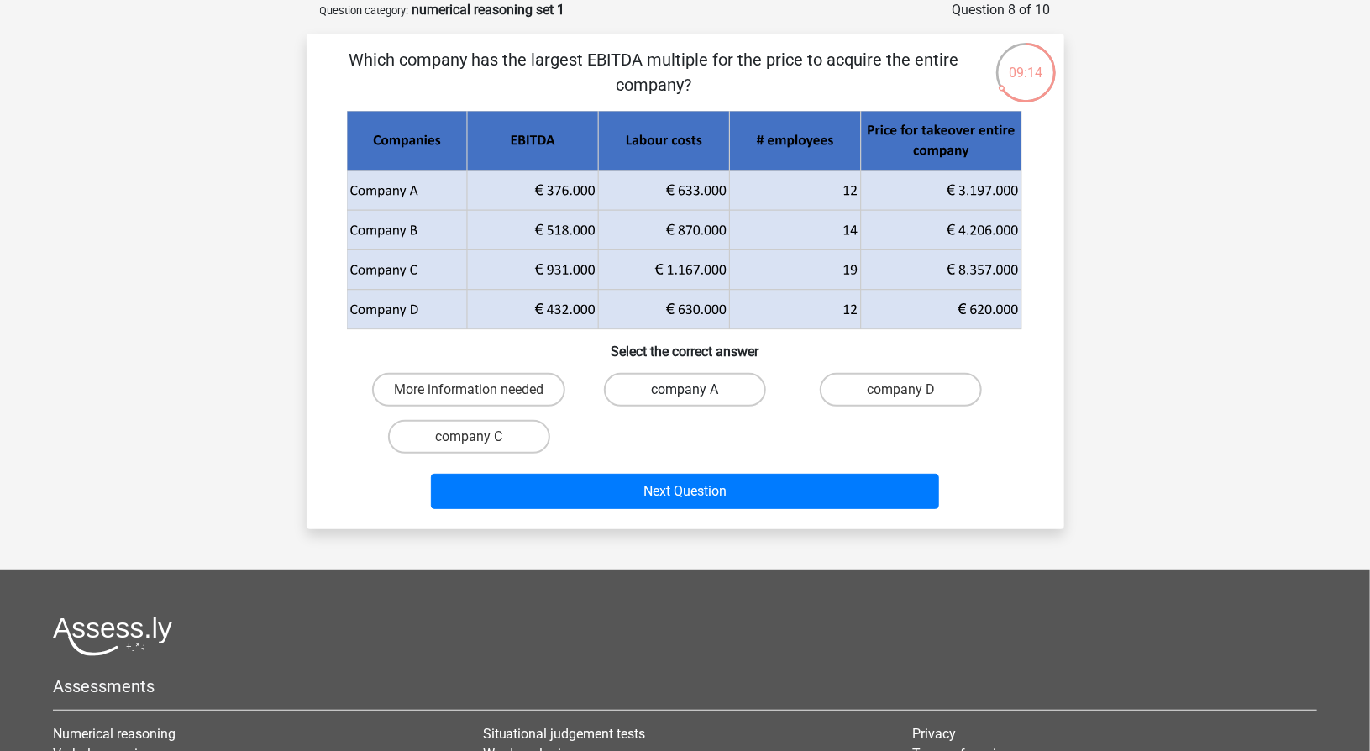
click at [684, 390] on label "company A" at bounding box center [685, 390] width 162 height 34
click at [684, 390] on input "company A" at bounding box center [689, 395] width 11 height 11
radio input "true"
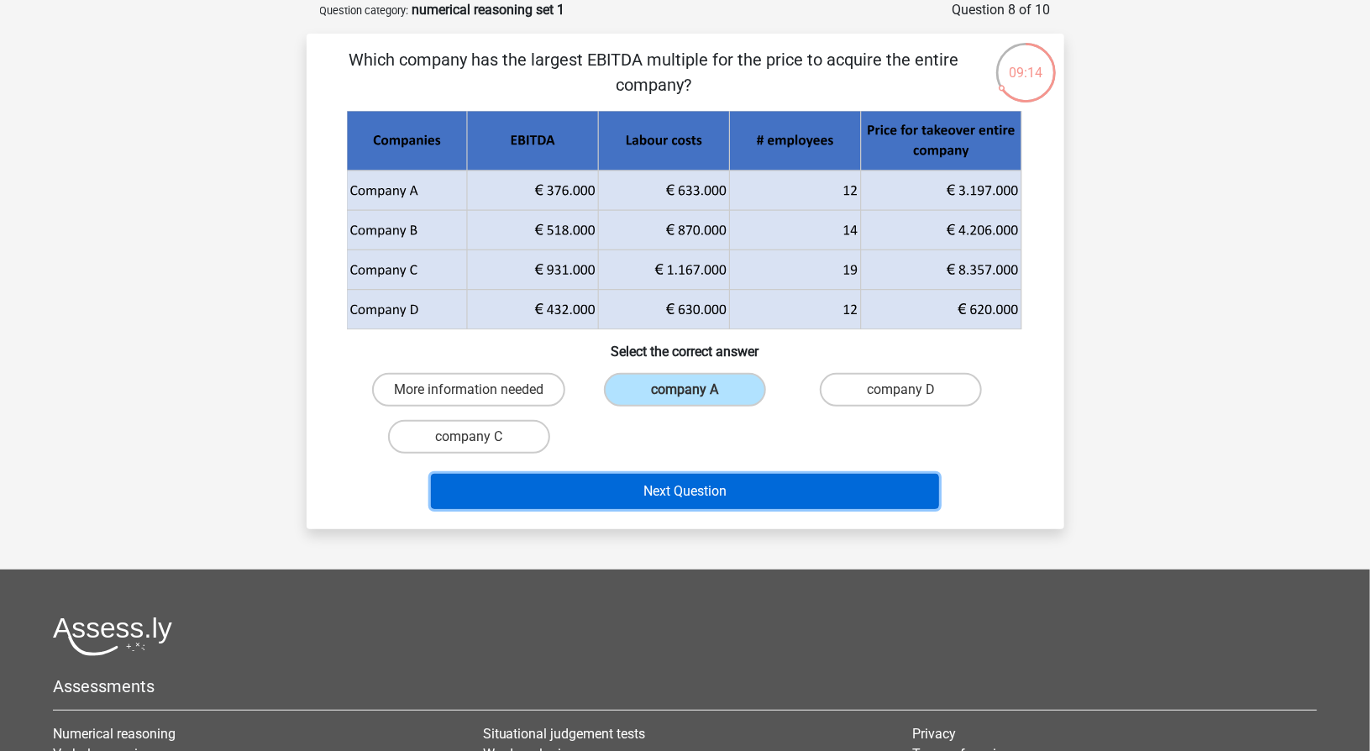
click at [675, 477] on button "Next Question" at bounding box center [685, 491] width 508 height 35
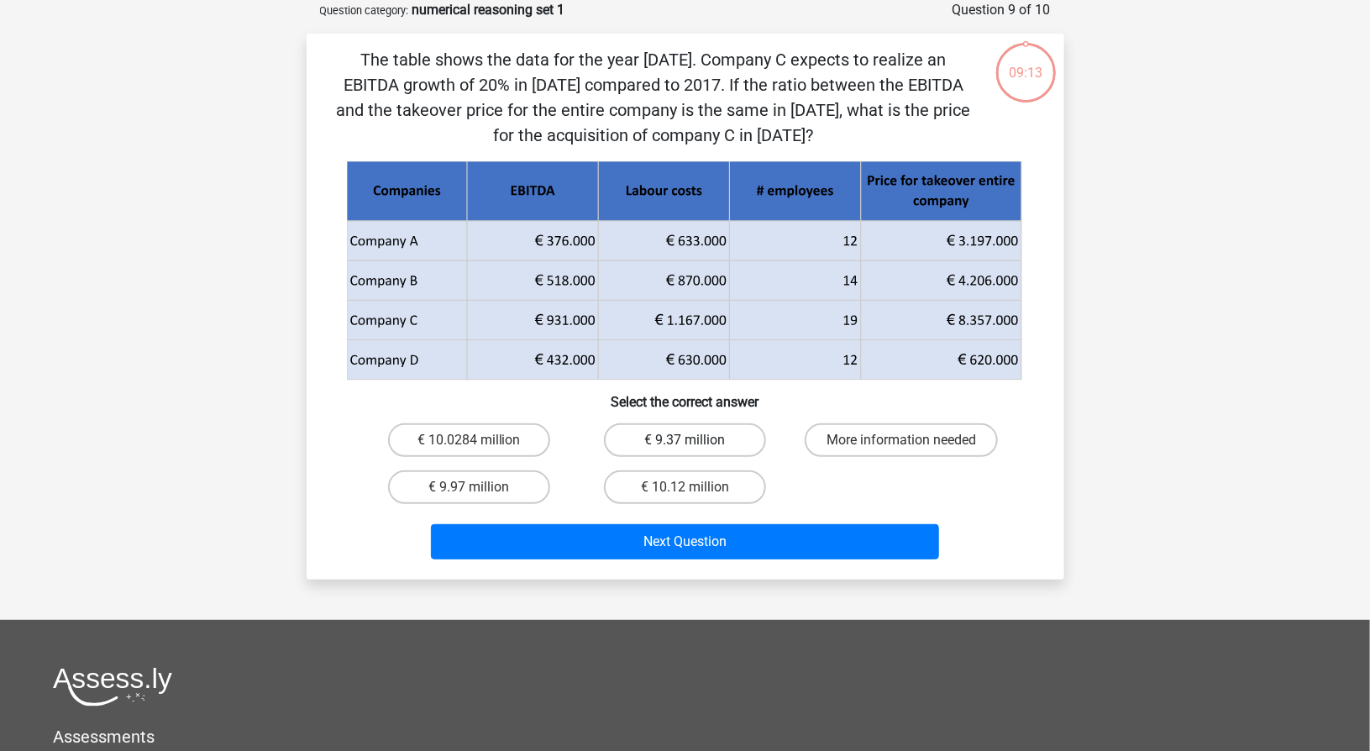
click at [695, 455] on label "€ 9.37 million" at bounding box center [685, 440] width 162 height 34
click at [695, 451] on input "€ 9.37 million" at bounding box center [689, 445] width 11 height 11
radio input "true"
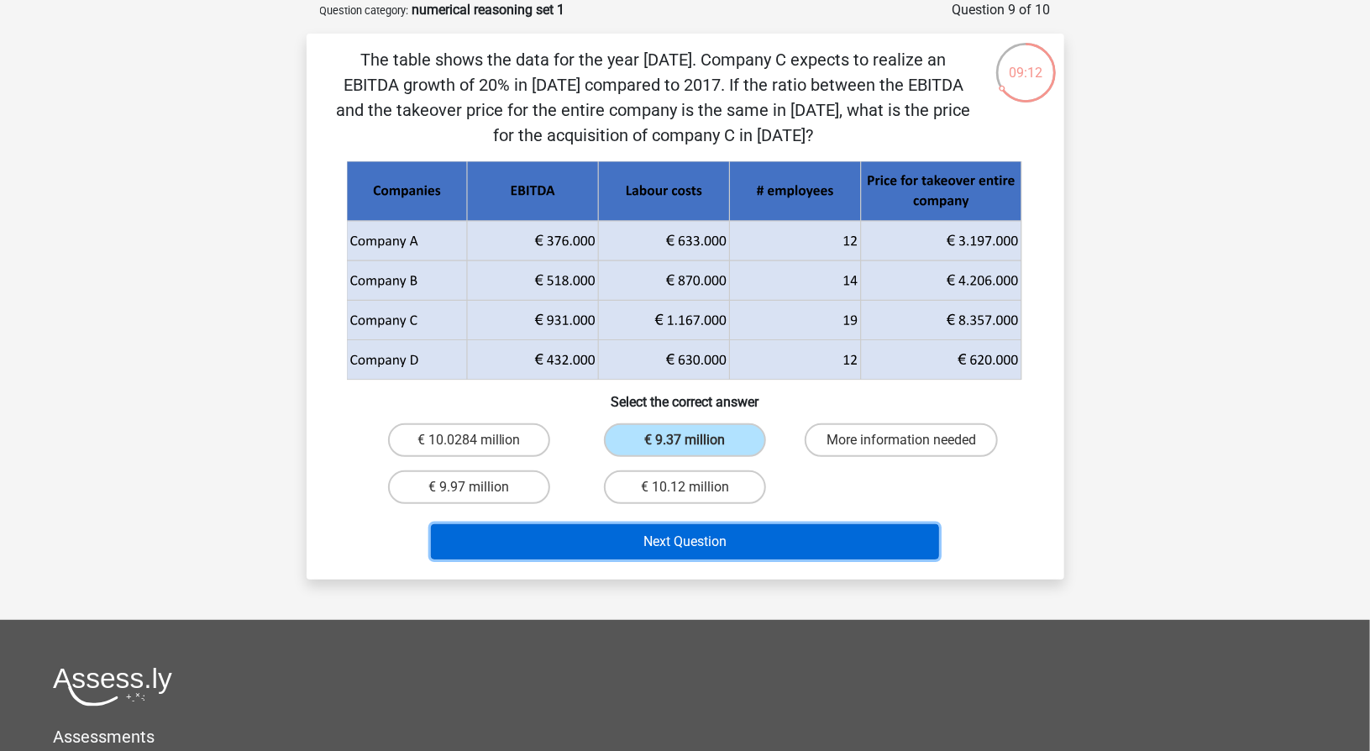
click at [685, 539] on button "Next Question" at bounding box center [685, 541] width 508 height 35
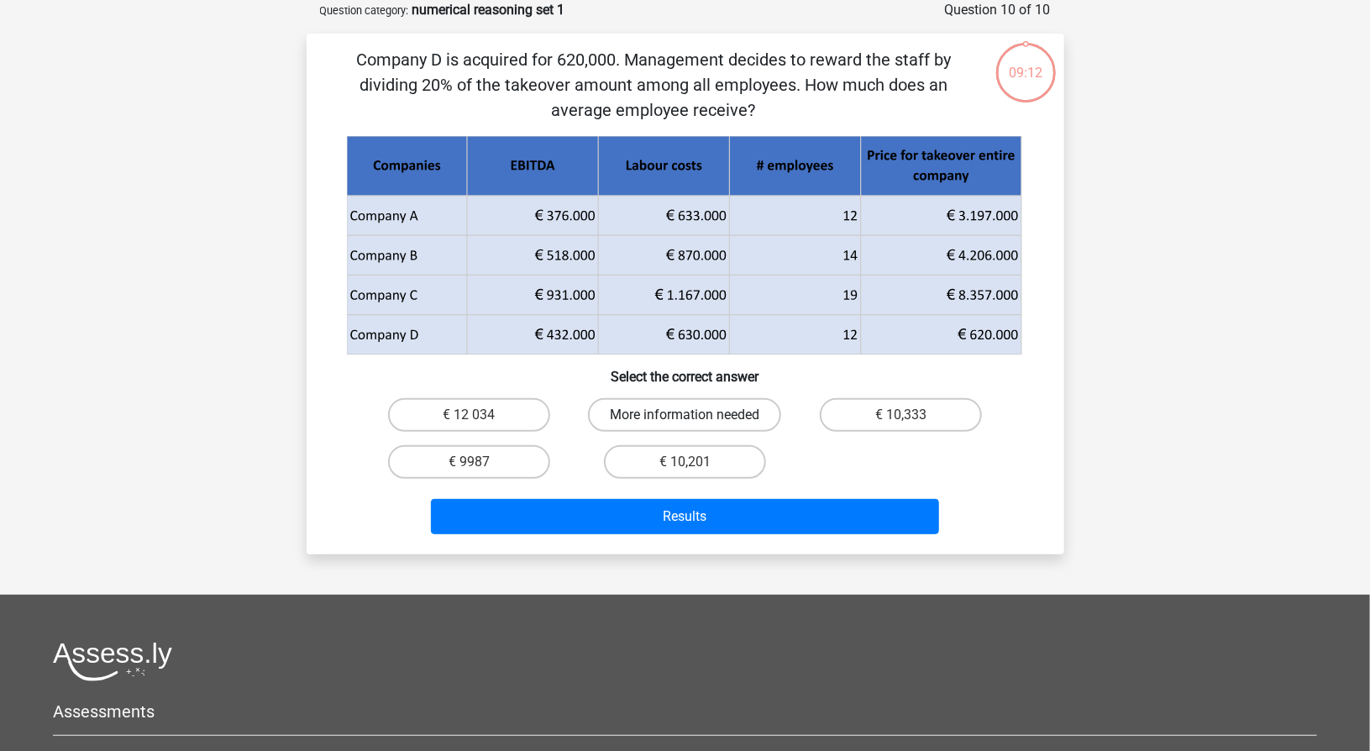
click at [704, 416] on label "More information needed" at bounding box center [684, 415] width 193 height 34
click at [695, 416] on input "More information needed" at bounding box center [689, 420] width 11 height 11
radio input "true"
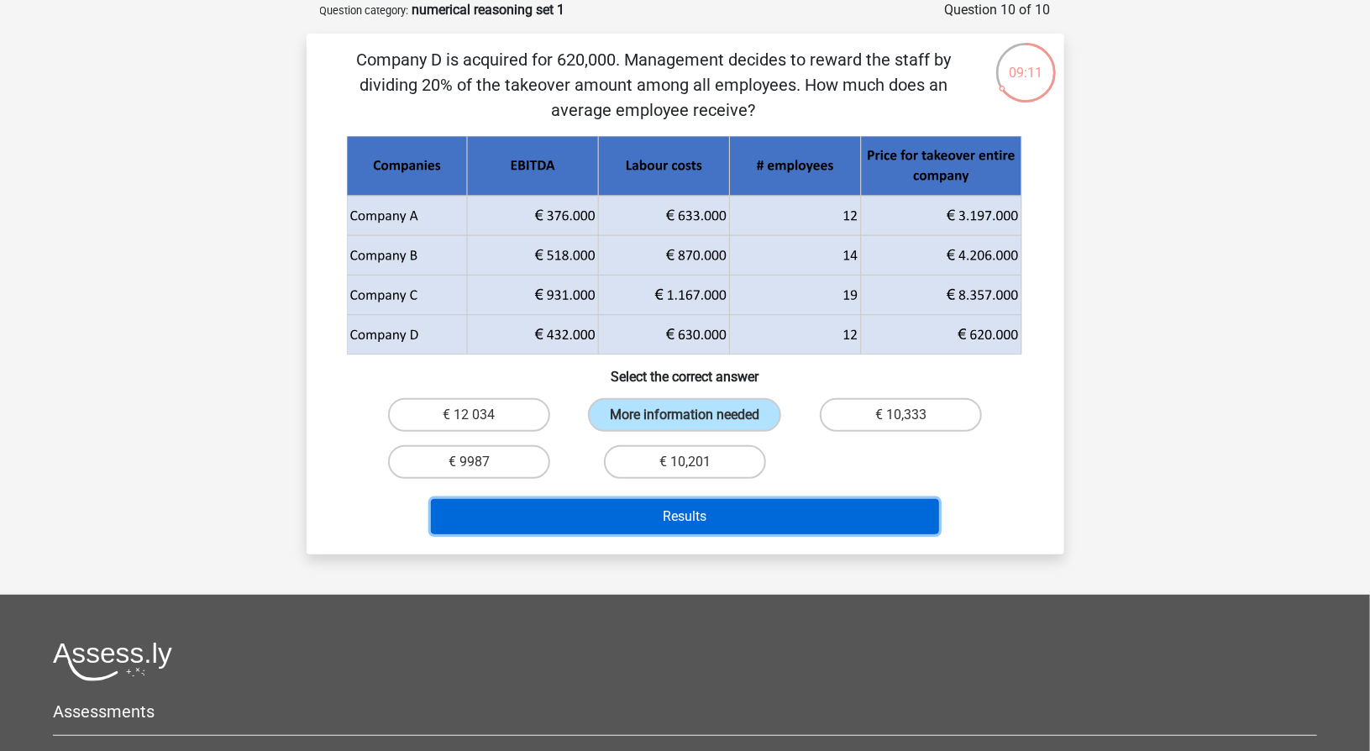
click at [668, 522] on button "Results" at bounding box center [685, 516] width 508 height 35
